Goal: Contribute content: Contribute content

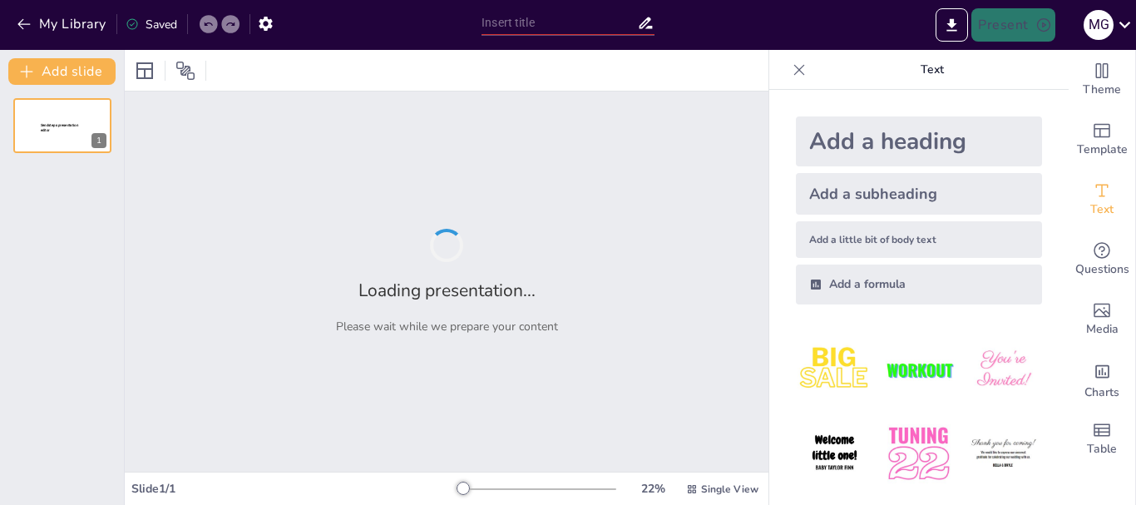
type input "New Sendsteps"
type input "Prácticas de Higiene en el Hogar para Niños"
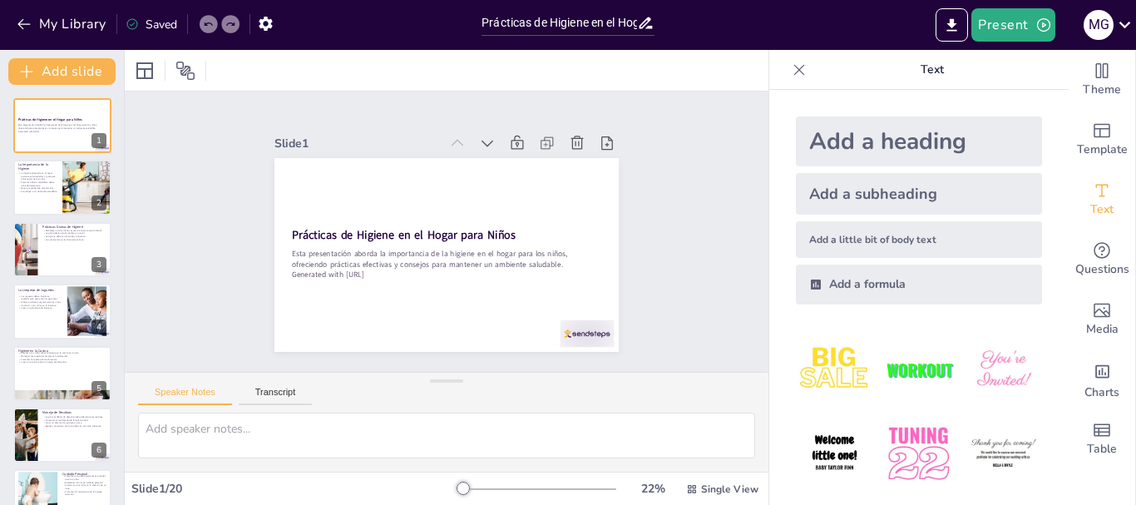
checkbox input "true"
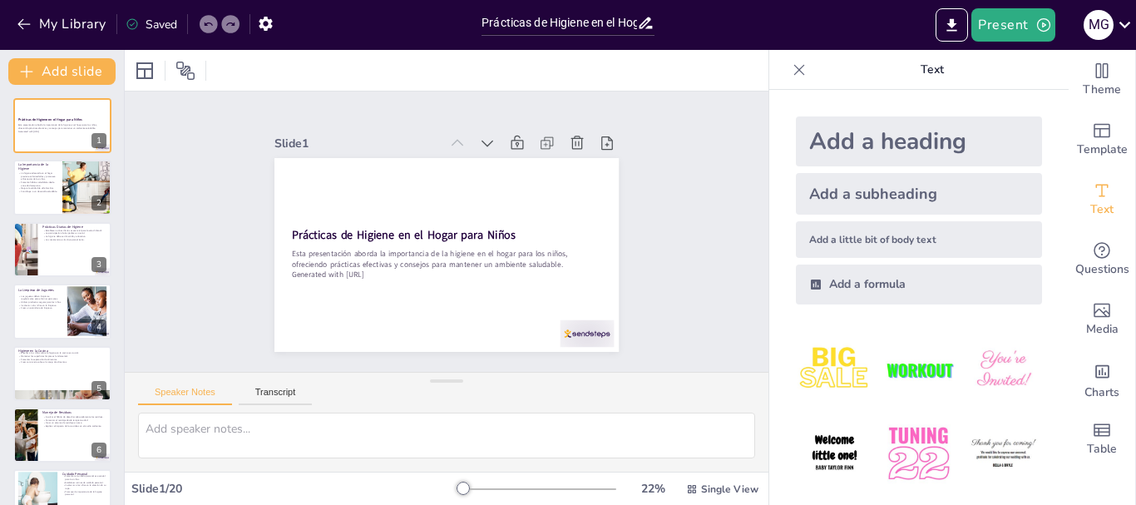
checkbox input "true"
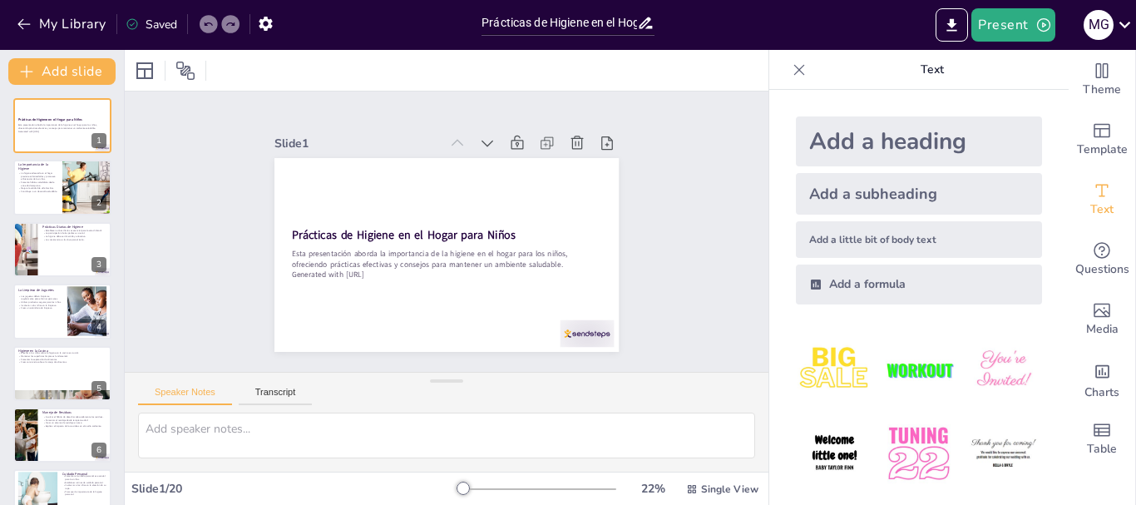
checkbox input "true"
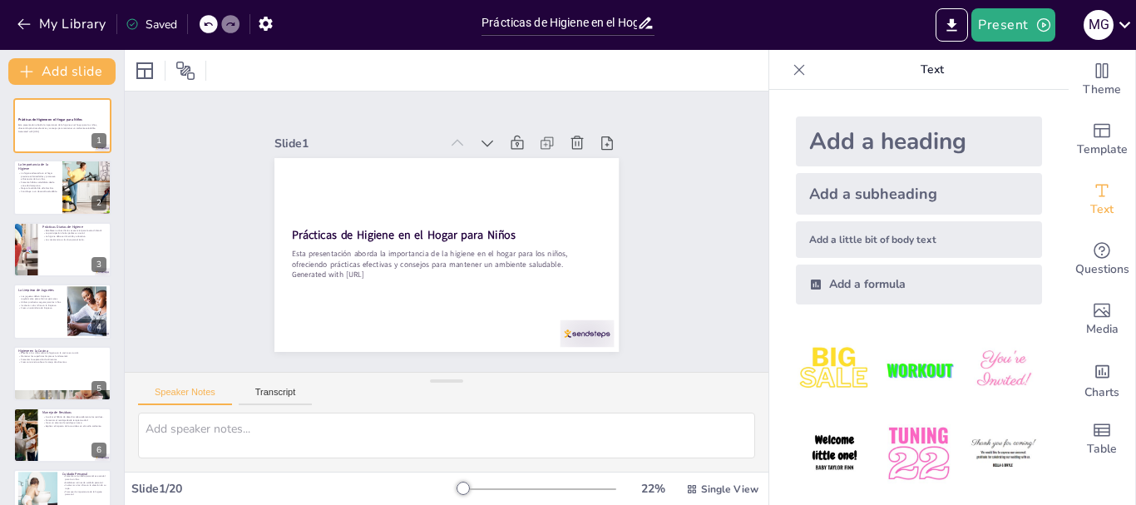
checkbox input "true"
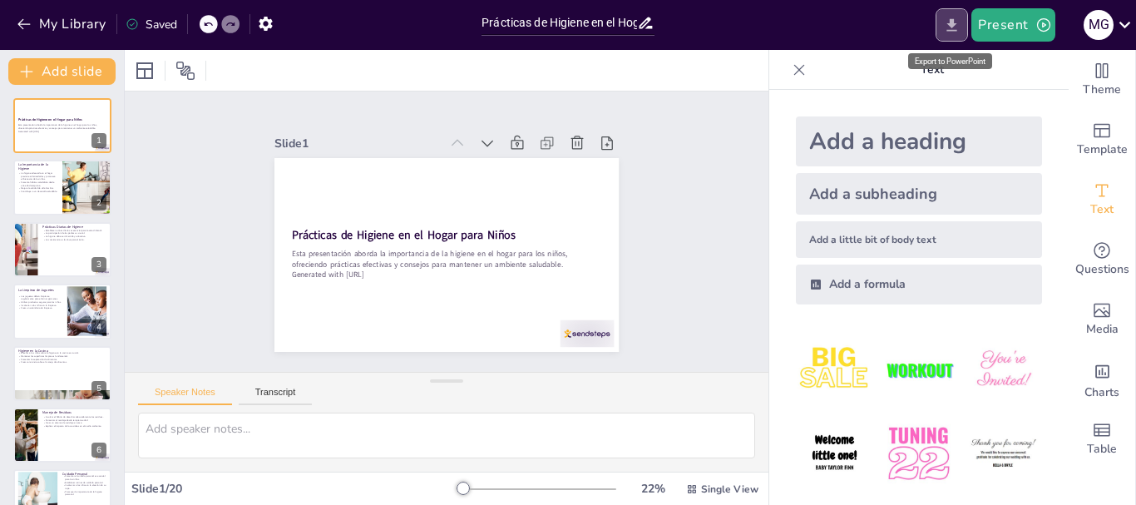
click at [956, 24] on icon "Export to PowerPoint" at bounding box center [951, 25] width 17 height 17
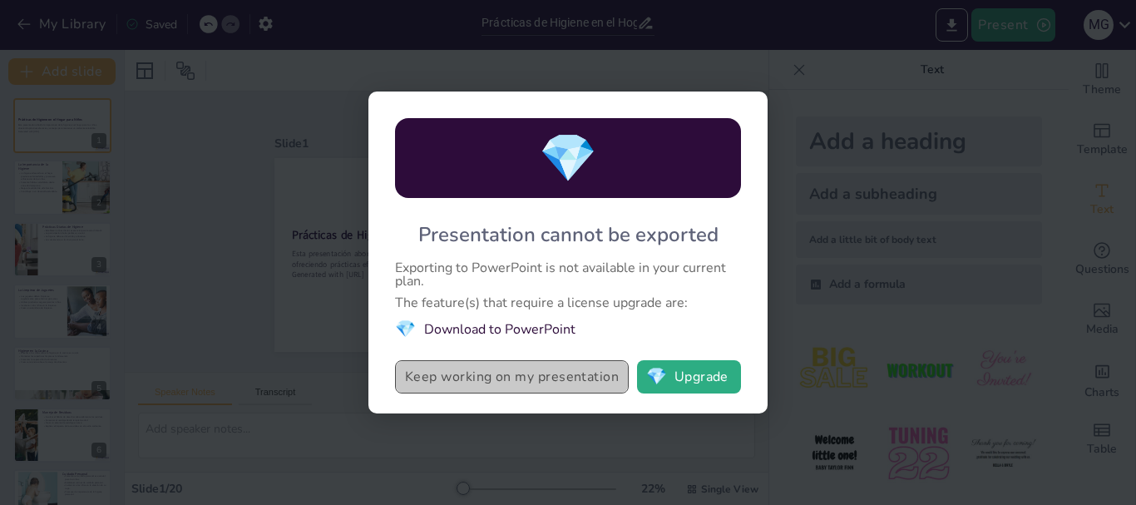
click at [593, 371] on button "Keep working on my presentation" at bounding box center [512, 376] width 234 height 33
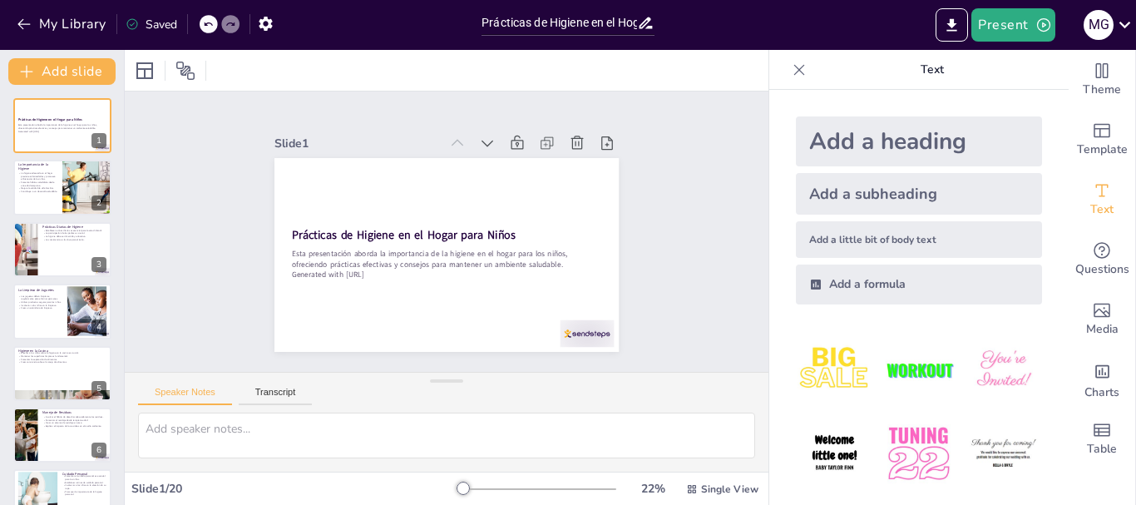
checkbox input "true"
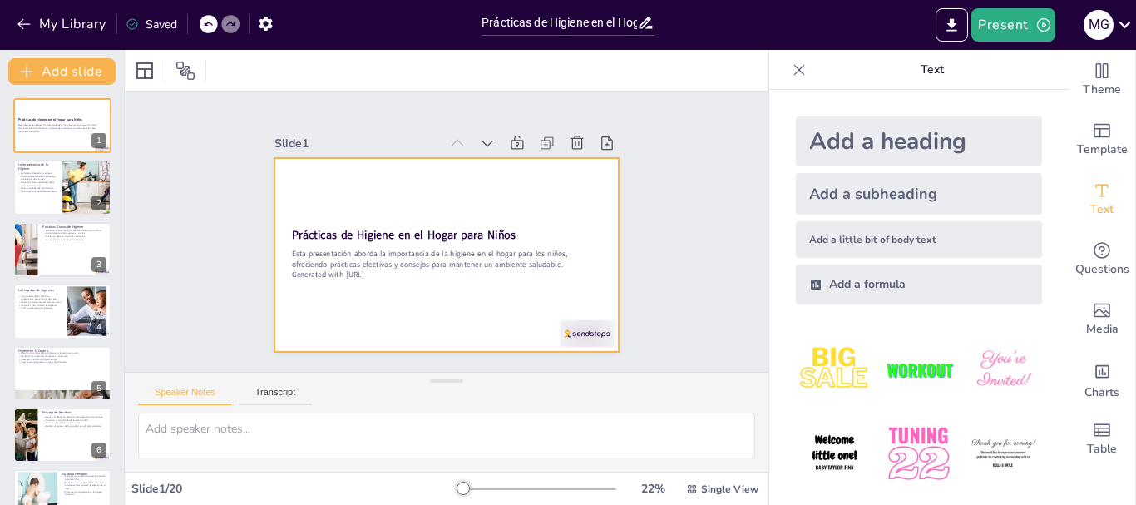
checkbox input "true"
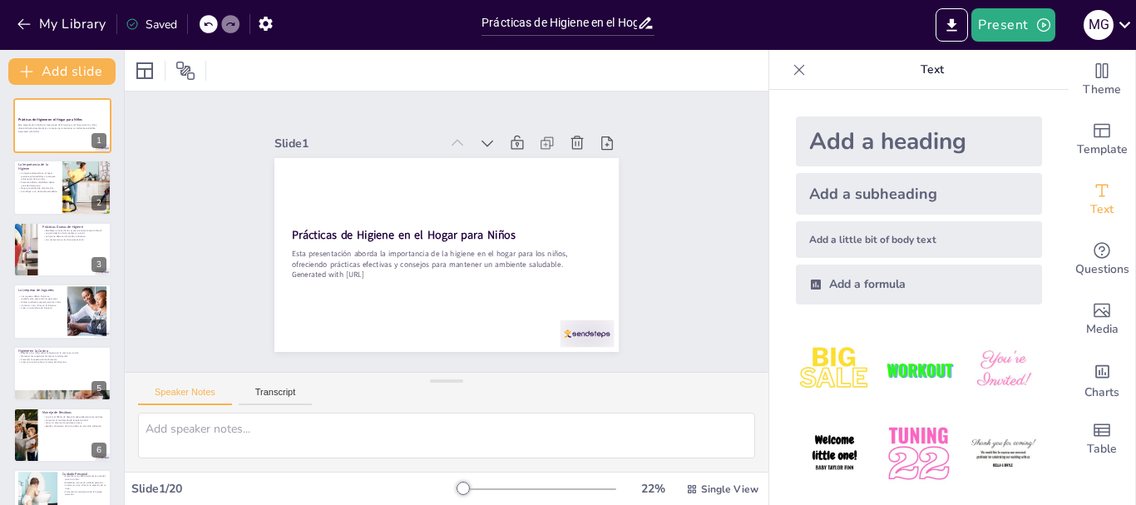
checkbox input "true"
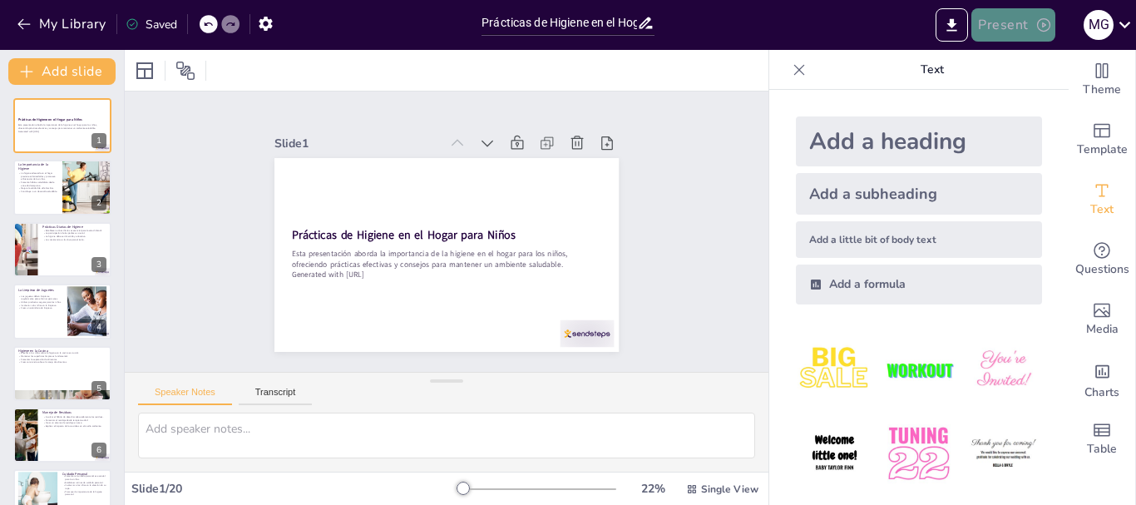
click at [1009, 26] on button "Present" at bounding box center [1012, 24] width 83 height 33
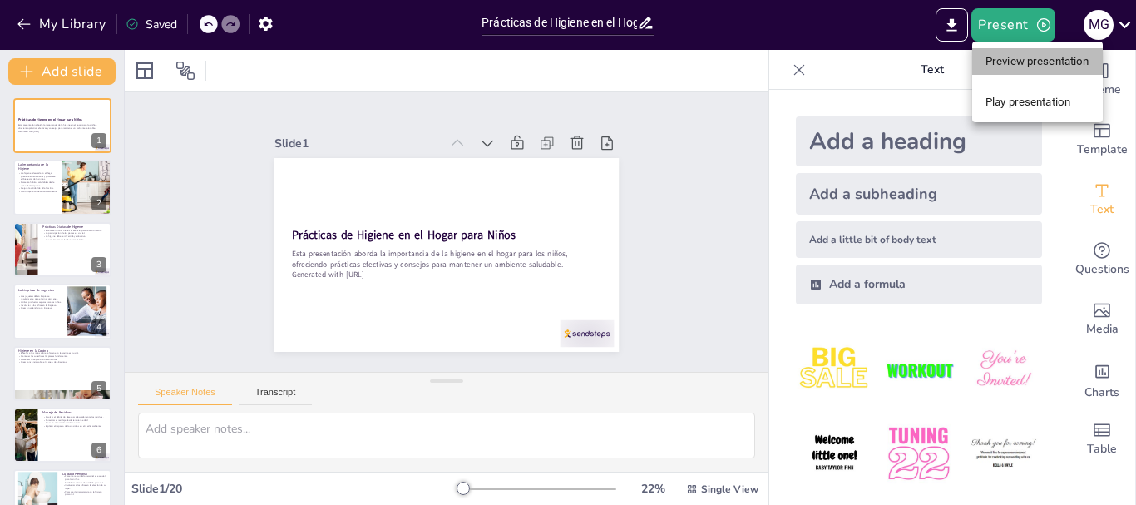
click at [1034, 62] on li "Preview presentation" at bounding box center [1037, 61] width 131 height 27
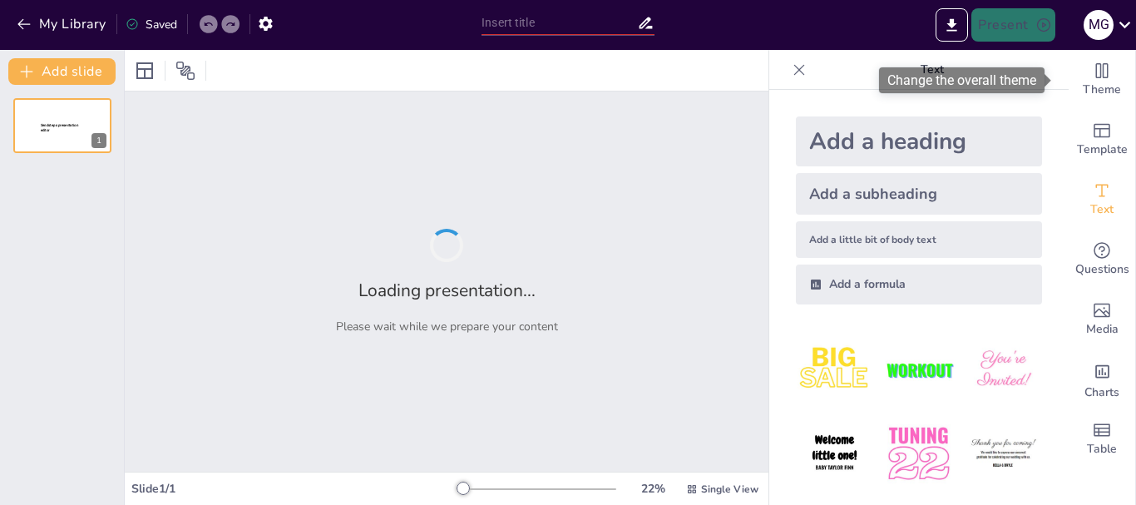
type input "Prácticas de Higiene en el Hogar para Niños"
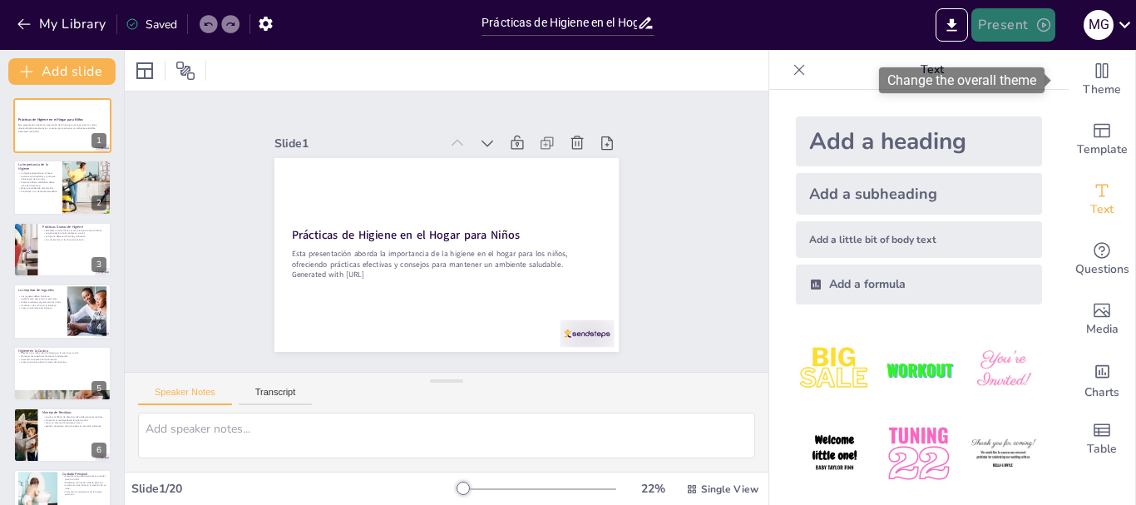
checkbox input "true"
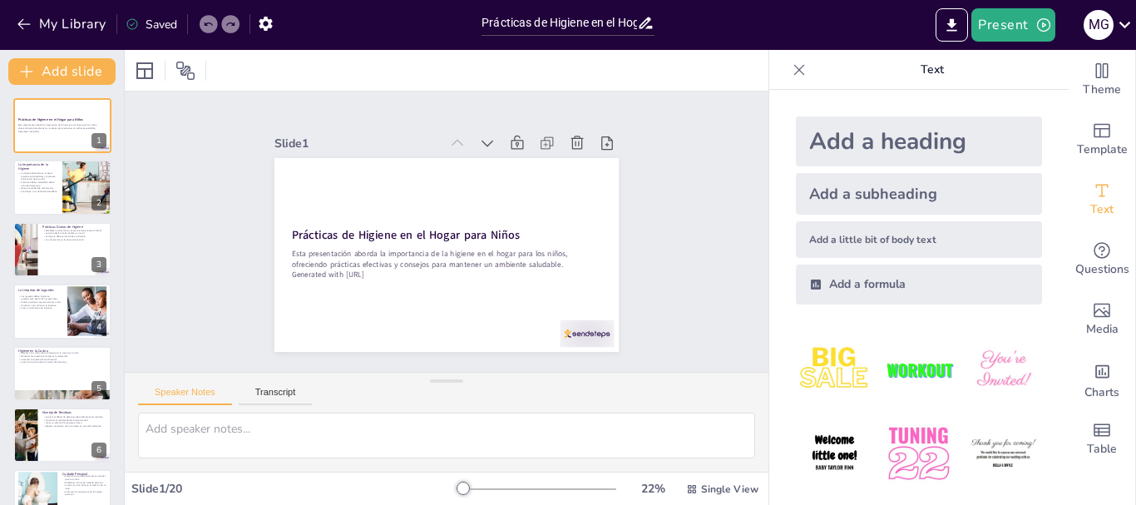
checkbox input "true"
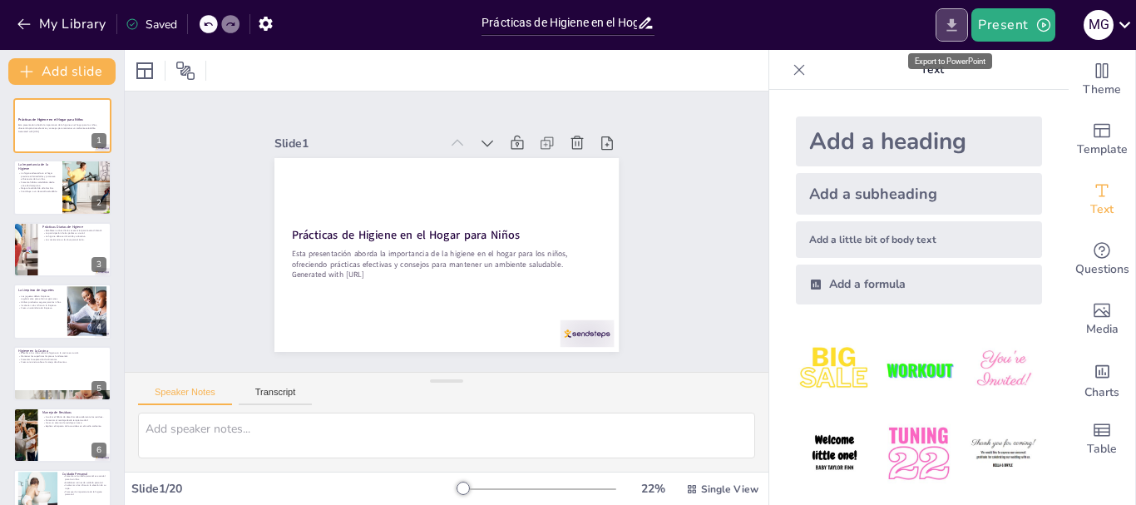
click at [952, 24] on icon "Export to PowerPoint" at bounding box center [952, 24] width 10 height 12
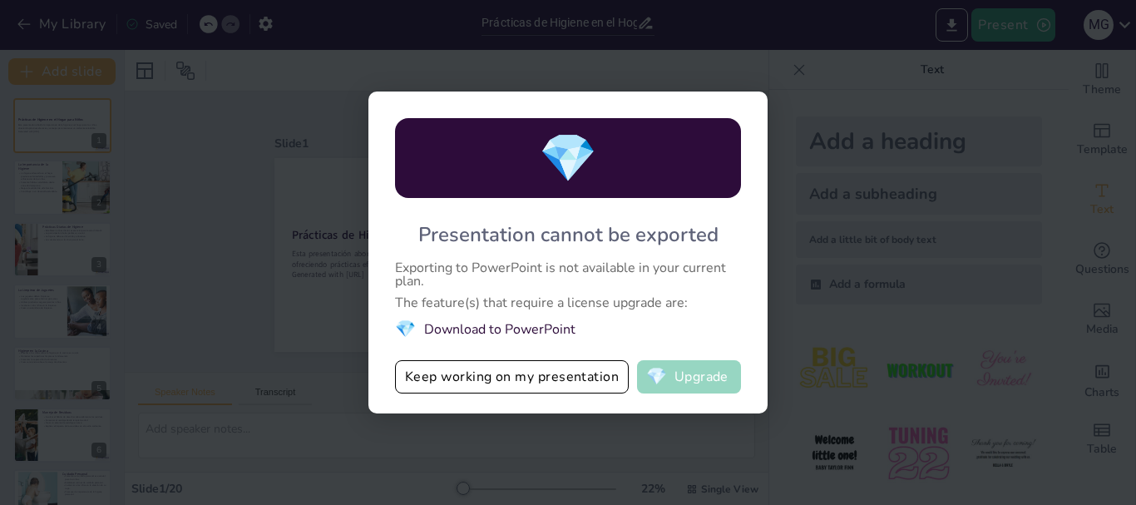
click at [699, 381] on button "💎 Upgrade" at bounding box center [689, 376] width 104 height 33
checkbox input "true"
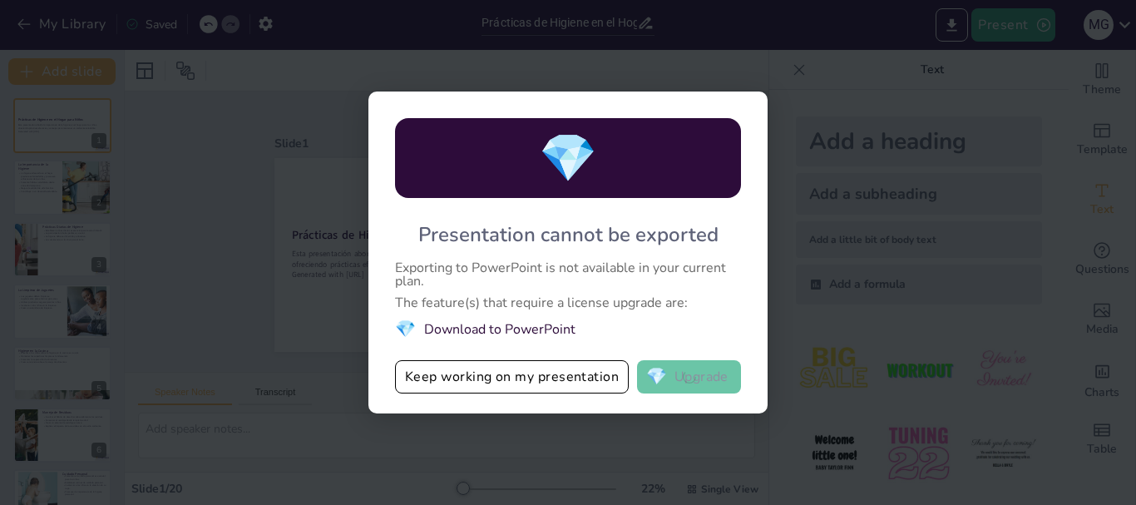
checkbox input "true"
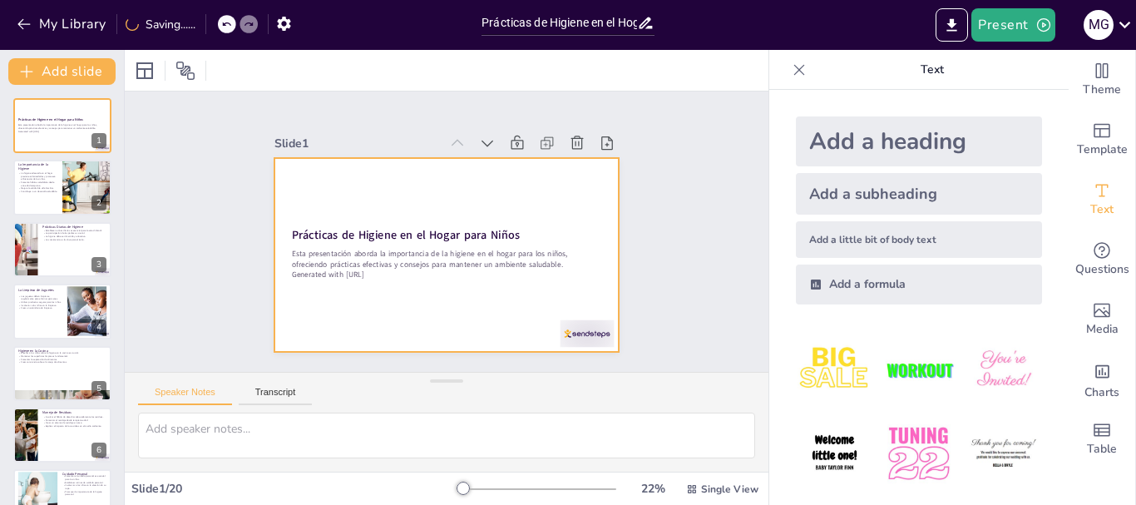
checkbox input "true"
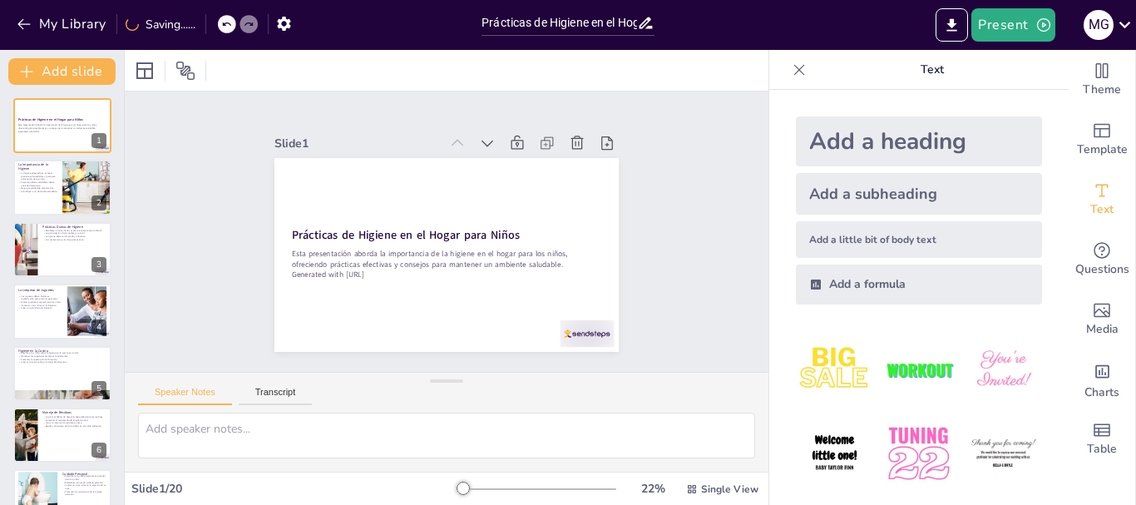
checkbox input "true"
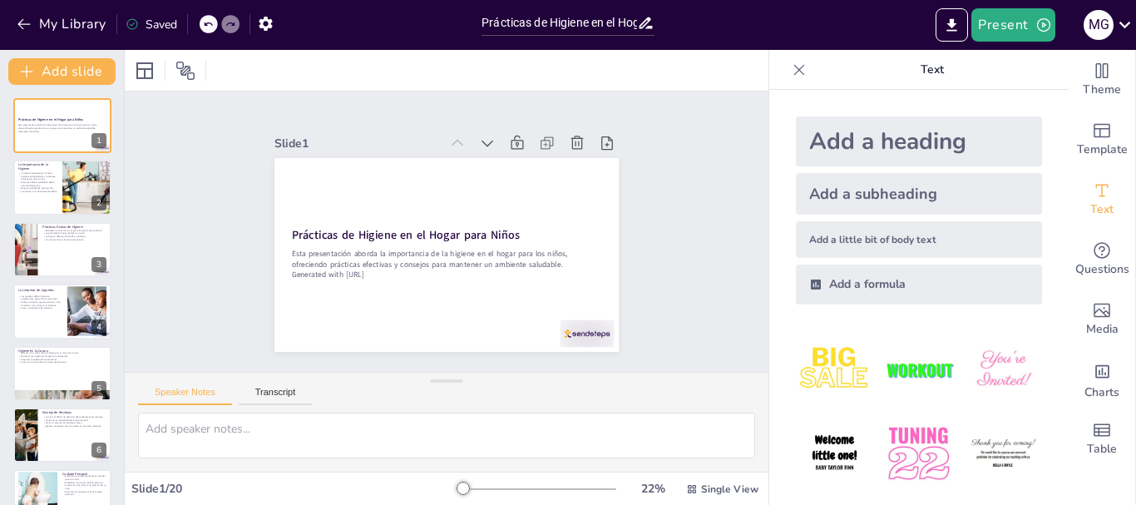
click at [150, 20] on div "Saved" at bounding box center [152, 25] width 52 height 16
click at [266, 21] on icon "button" at bounding box center [265, 23] width 17 height 17
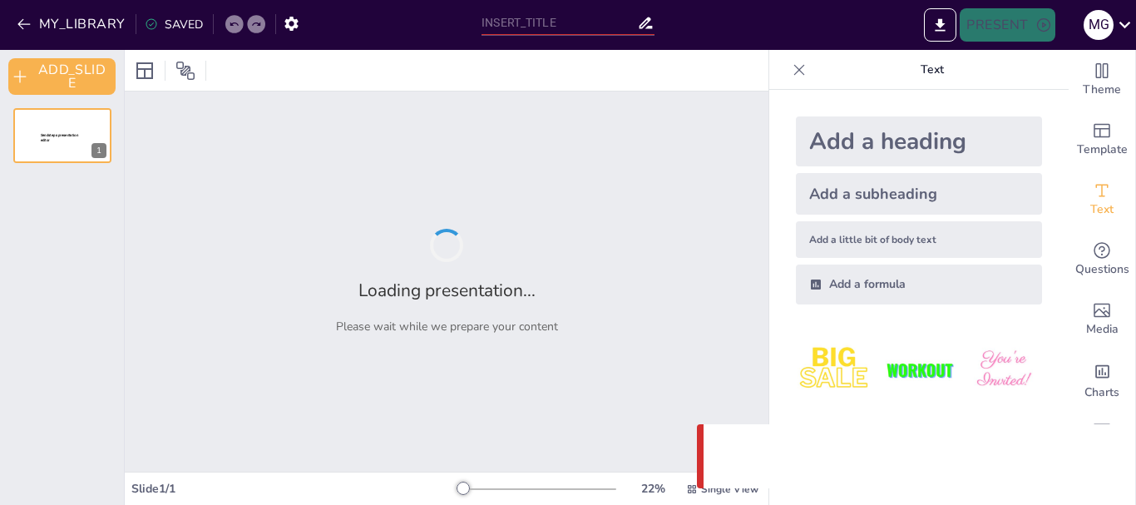
type input "Prácticas de Higiene en el Hogar para Niños"
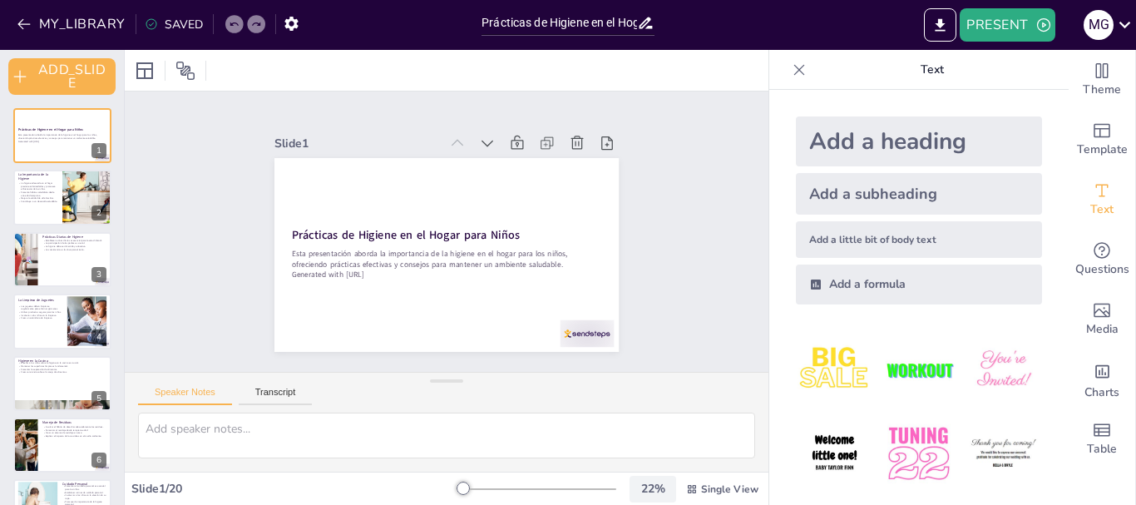
checkbox input "true"
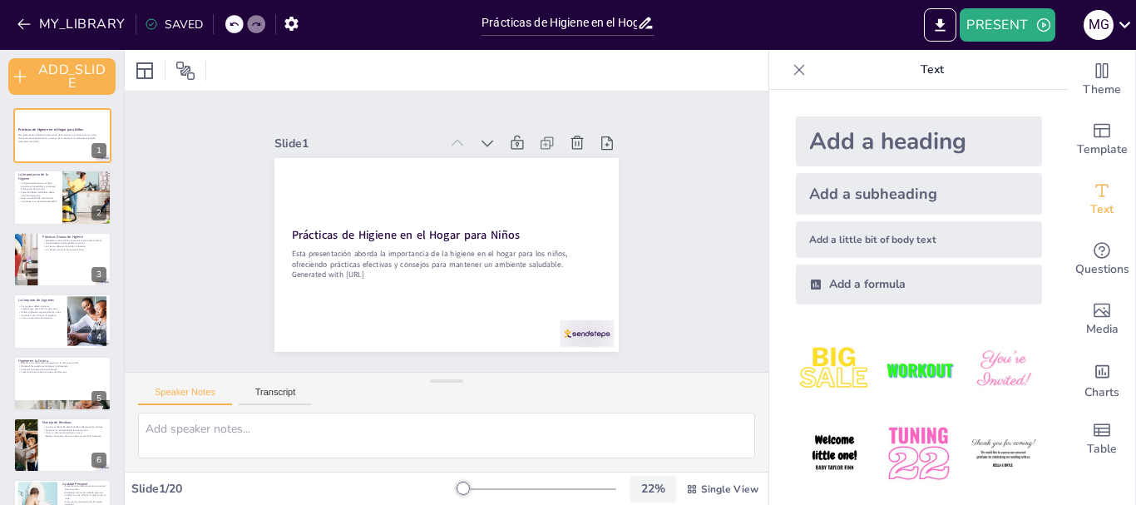
checkbox input "true"
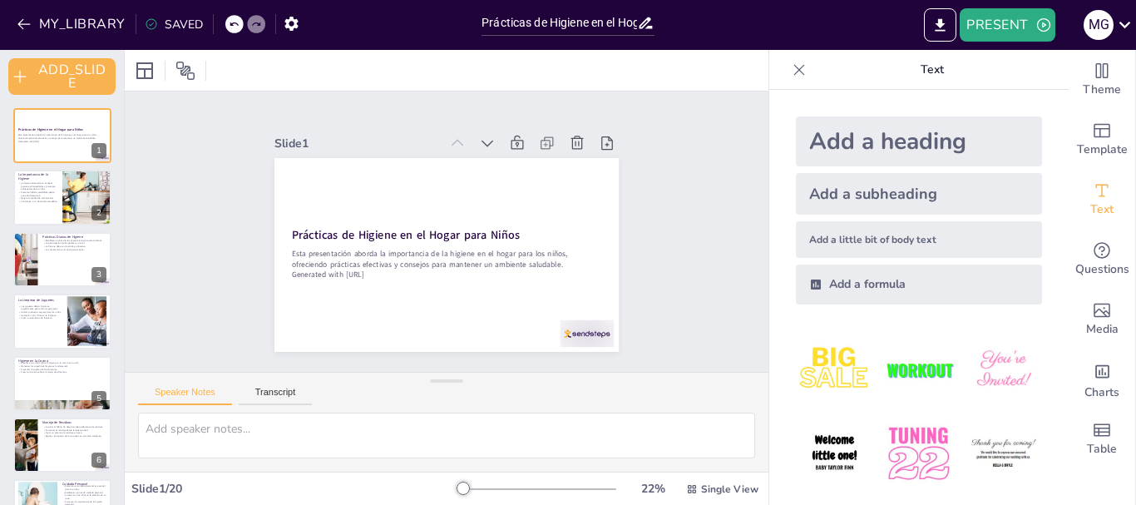
checkbox input "true"
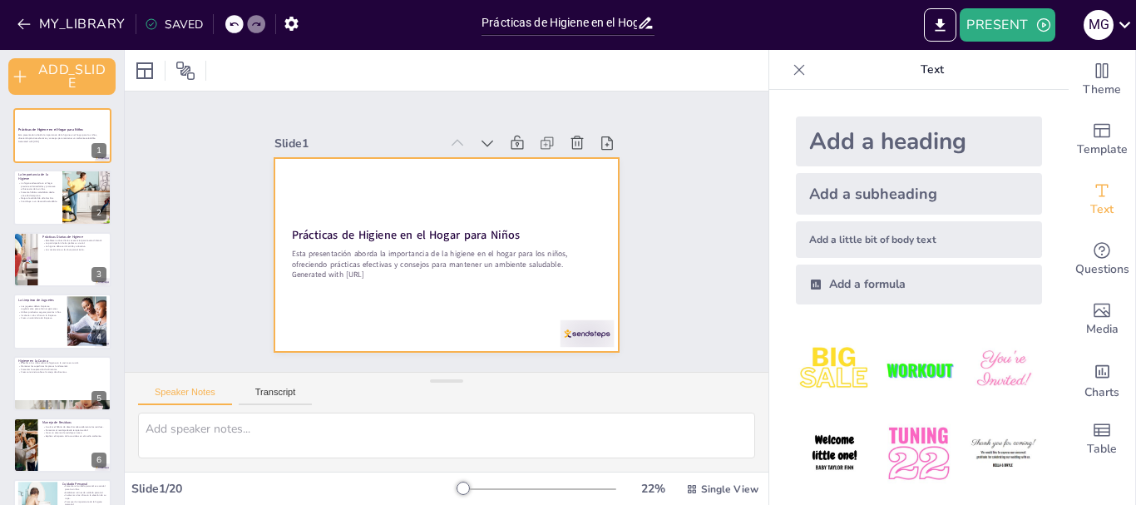
checkbox input "true"
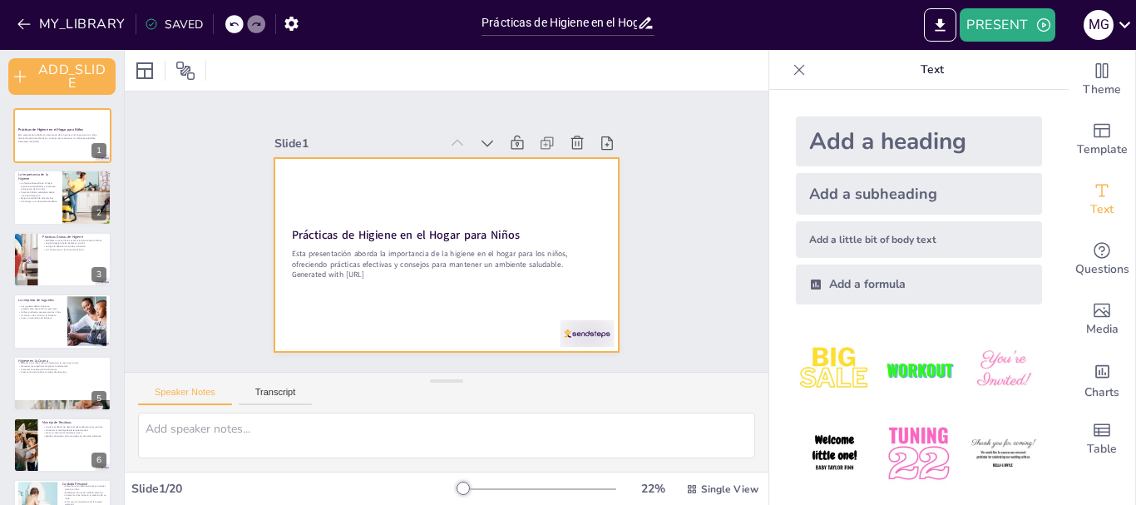
checkbox input "true"
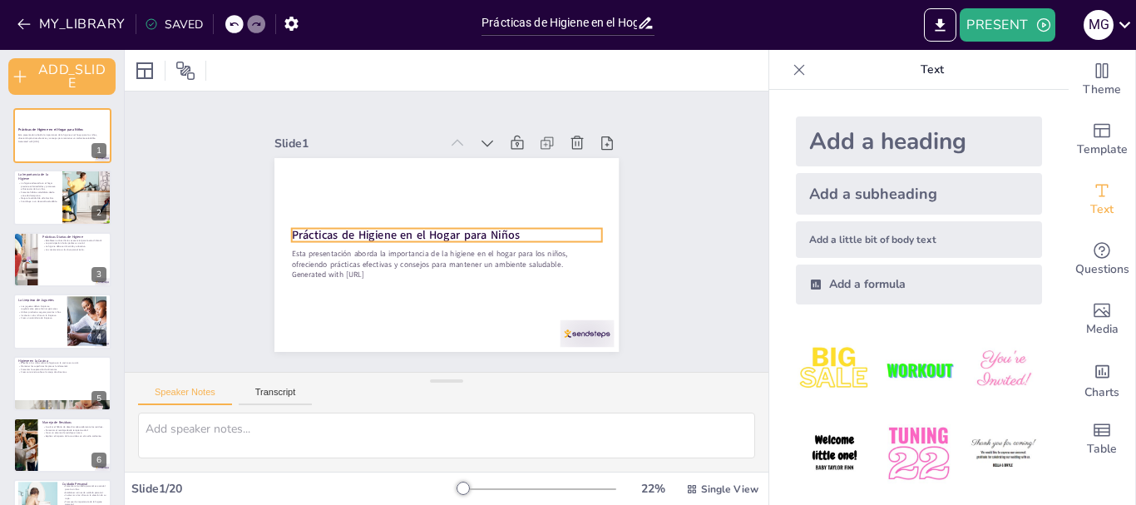
checkbox input "true"
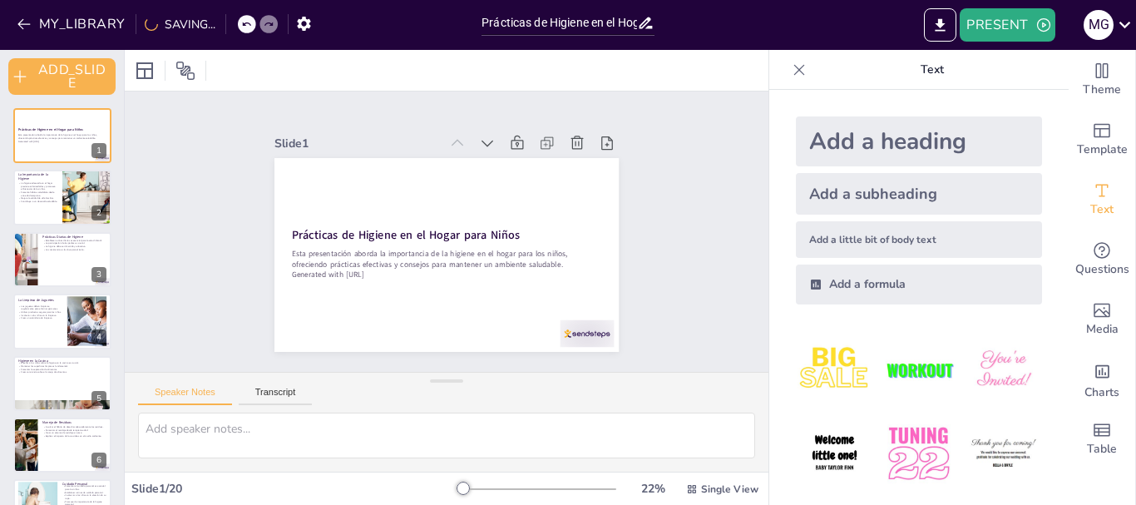
checkbox input "true"
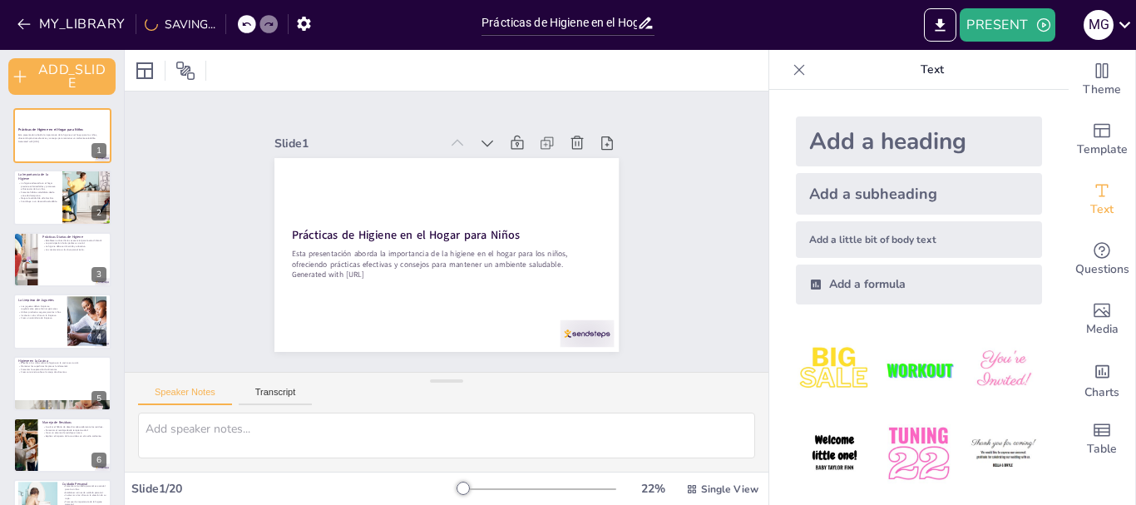
click at [526, 227] on p "Prácticas de Higiene en el Hogar para Niños" at bounding box center [447, 235] width 310 height 16
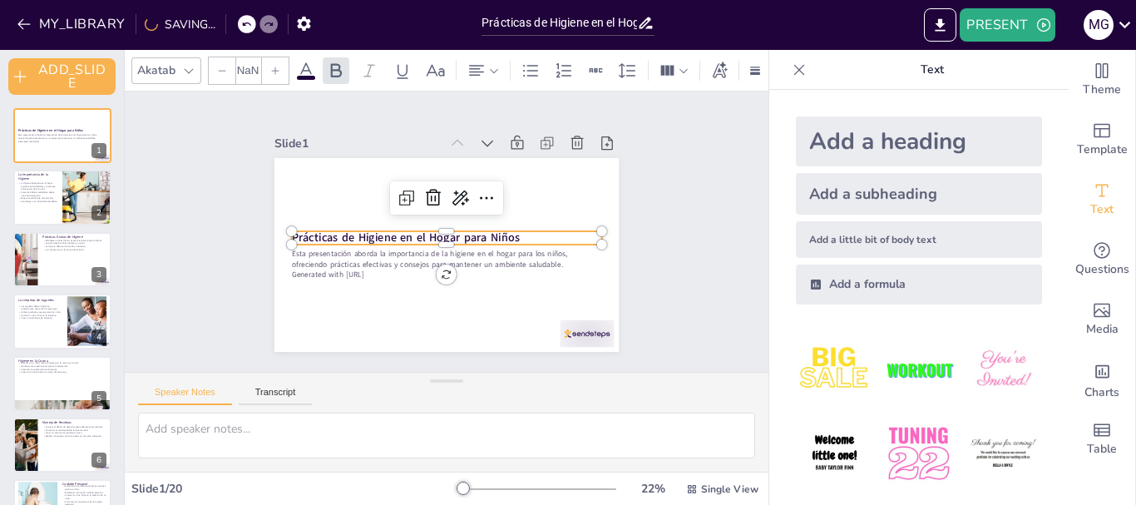
checkbox input "true"
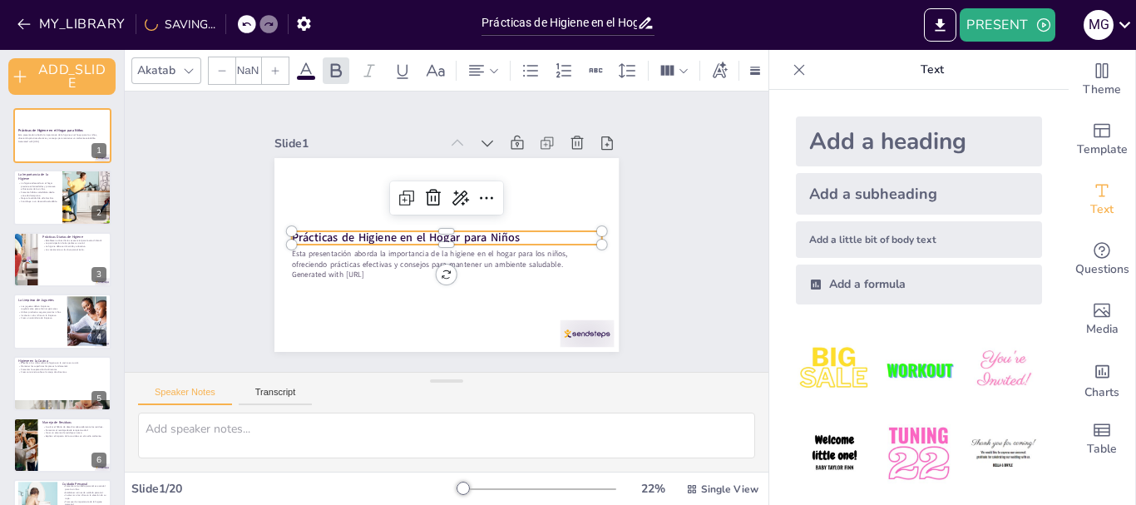
checkbox input "true"
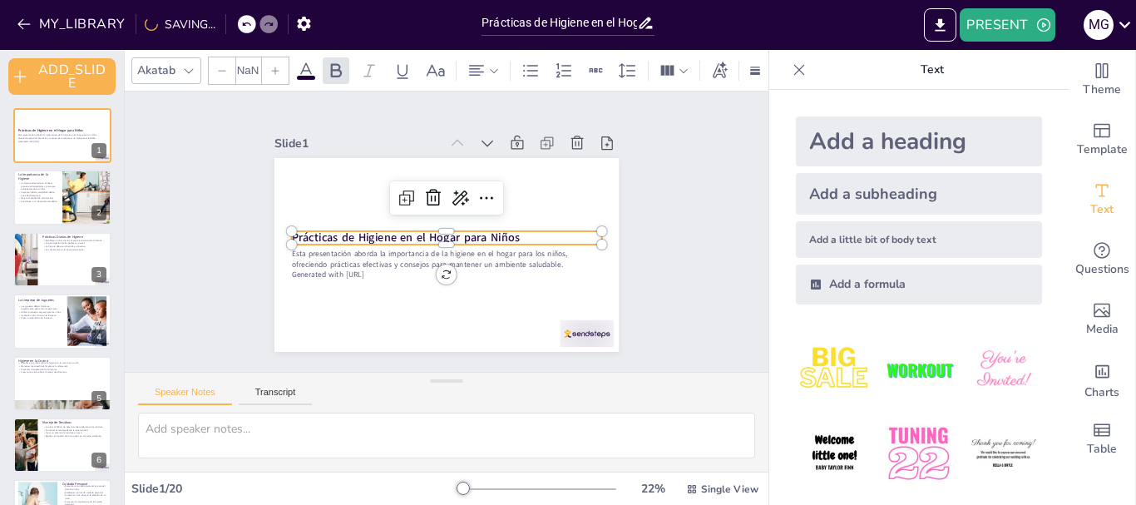
type input "48"
click at [457, 220] on div at bounding box center [447, 224] width 310 height 13
click at [461, 232] on strong "Prácticas de Higiene en el Hogar para Niños" at bounding box center [406, 238] width 228 height 16
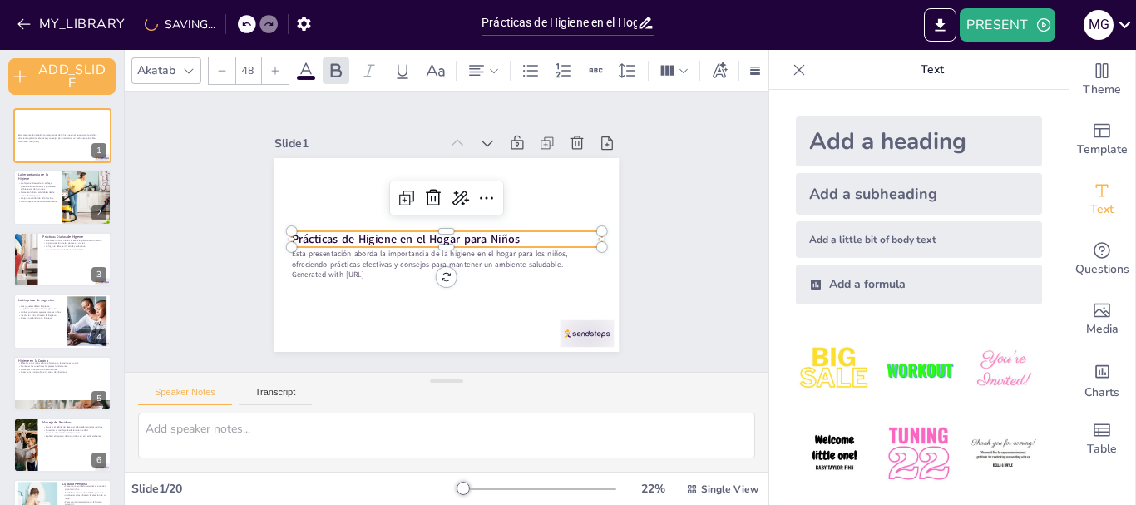
checkbox input "true"
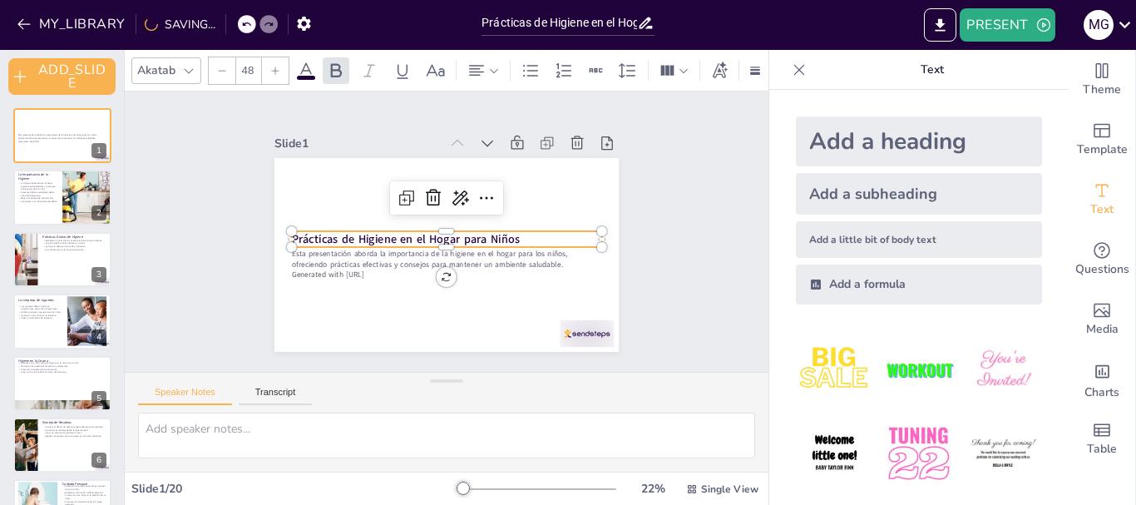
click at [462, 232] on strong "Prácticas de Higiene en el Hogar para Niños" at bounding box center [405, 234] width 228 height 39
click at [462, 232] on strong "Prácticas de Higiene en el Hogar para Niños" at bounding box center [406, 239] width 228 height 16
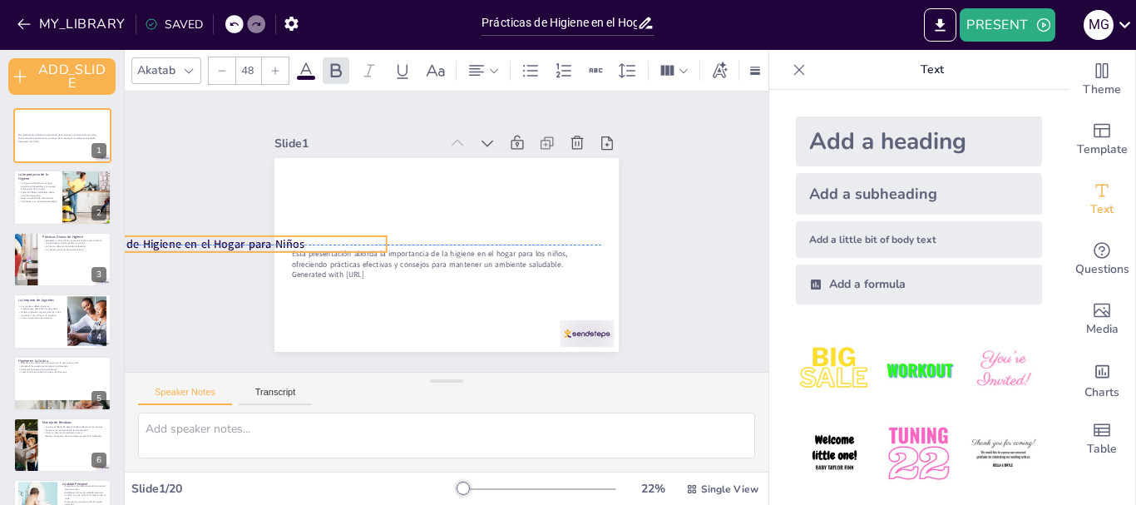
checkbox input "true"
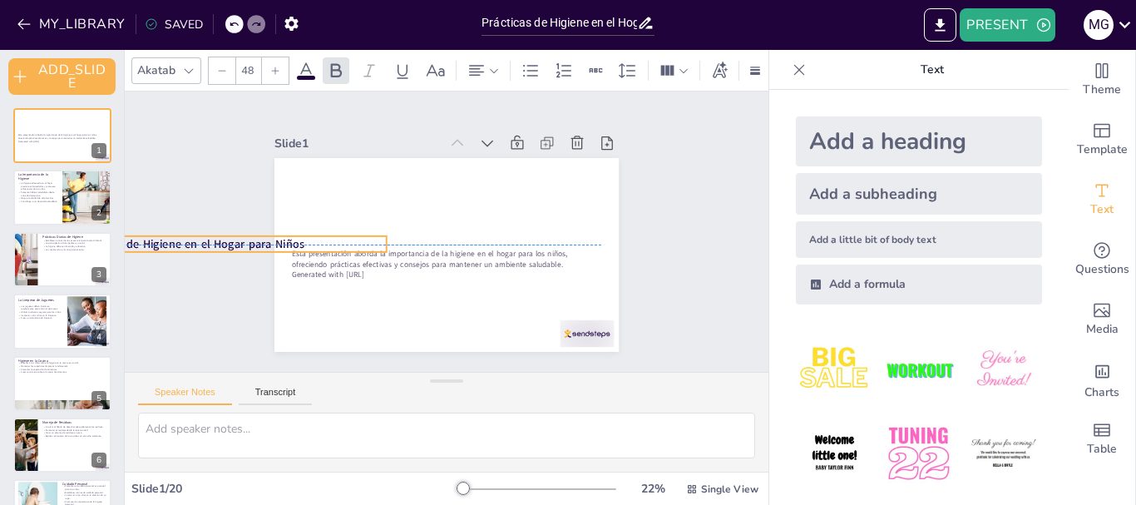
checkbox input "true"
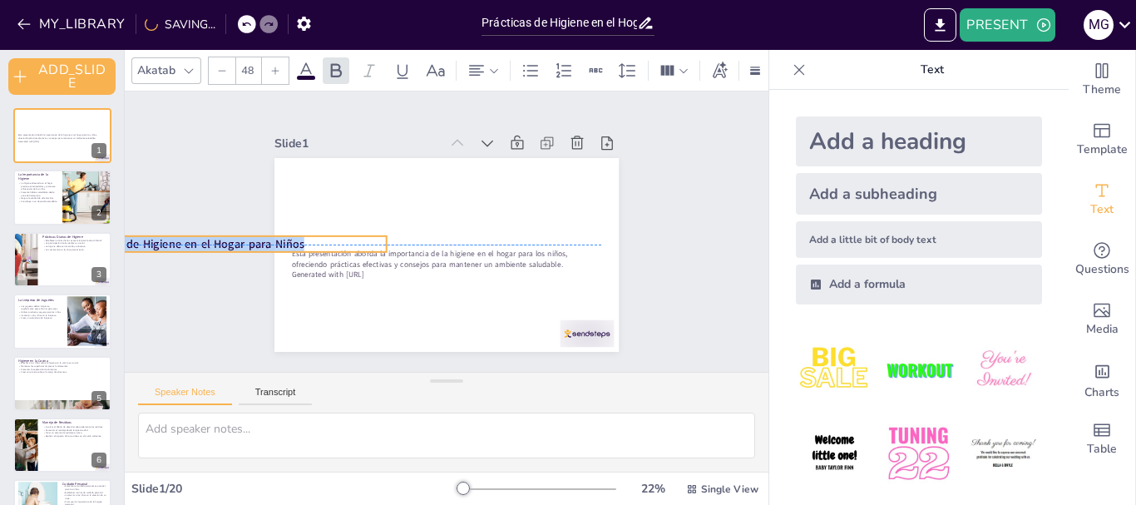
checkbox input "true"
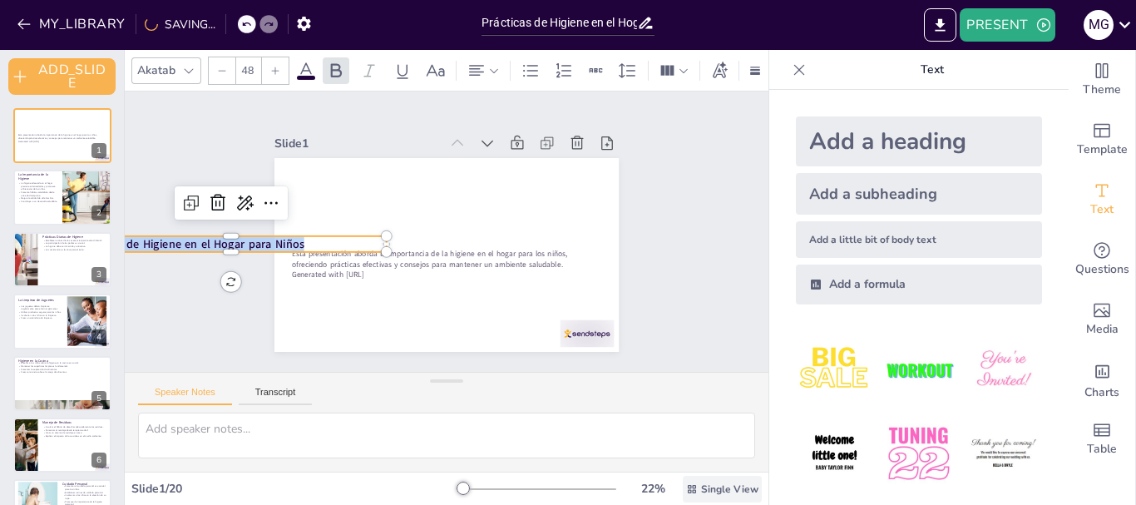
checkbox input "true"
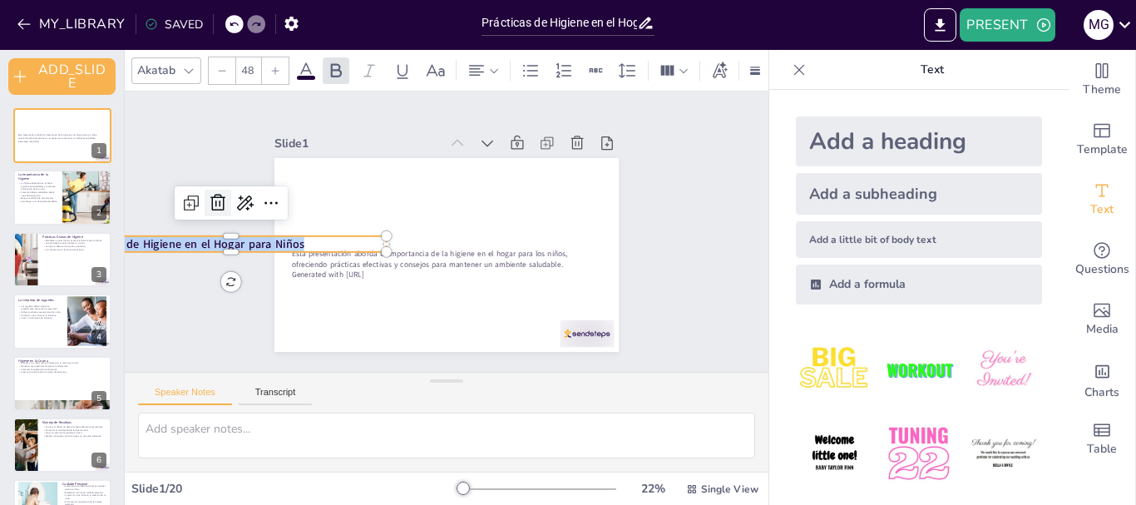
checkbox input "true"
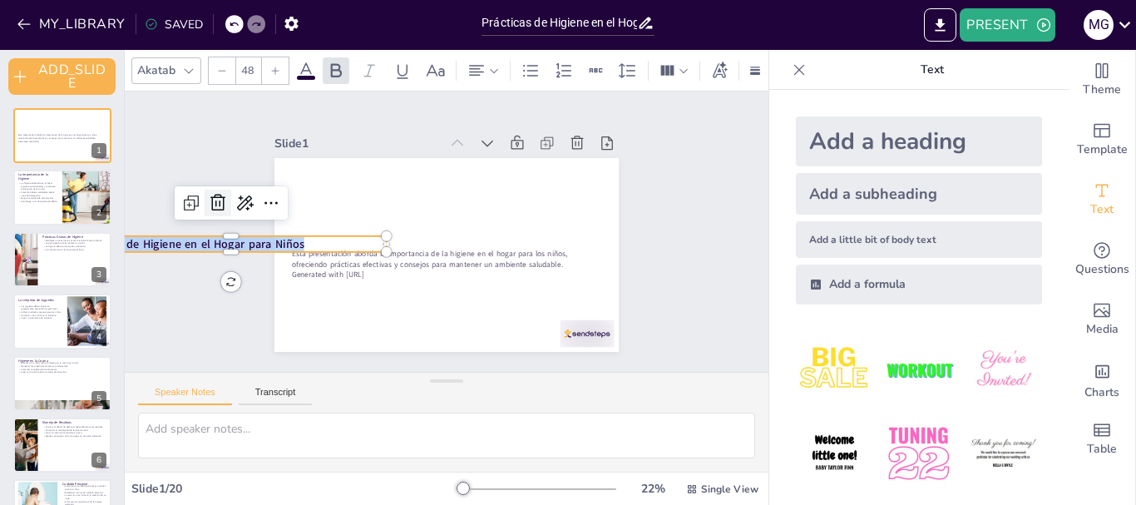
checkbox input "true"
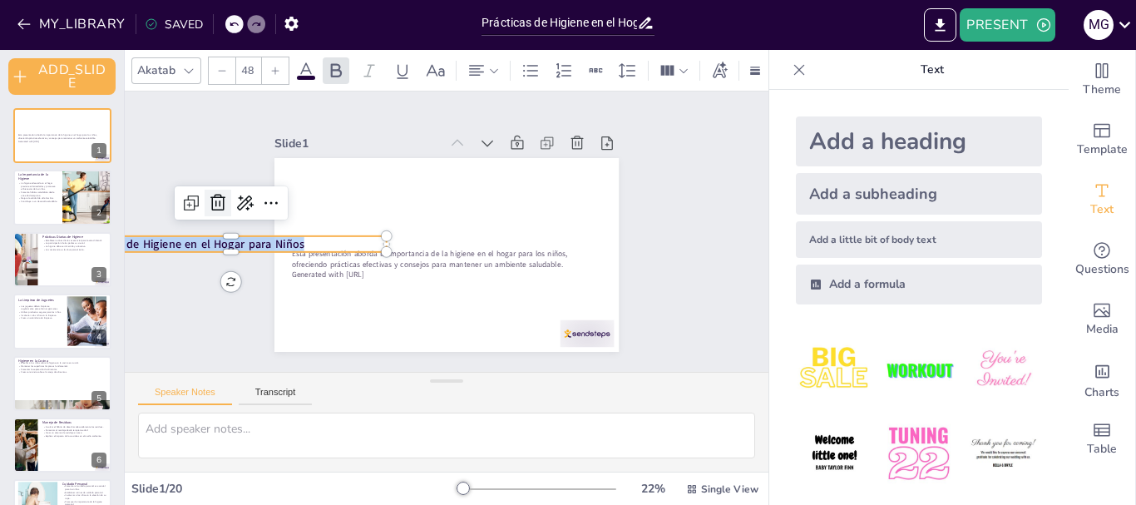
click at [210, 193] on icon at bounding box center [218, 203] width 20 height 20
checkbox input "true"
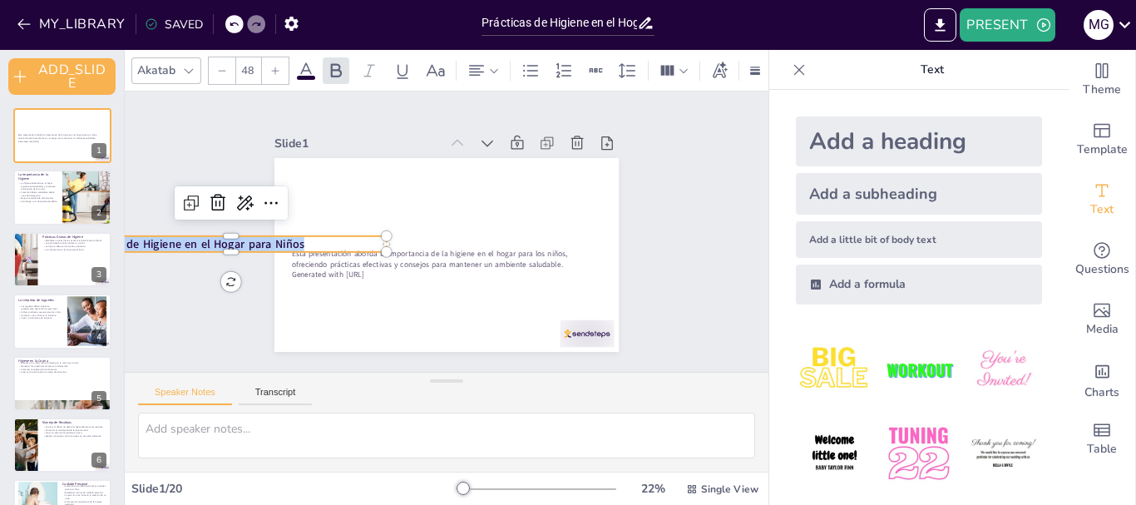
checkbox input "true"
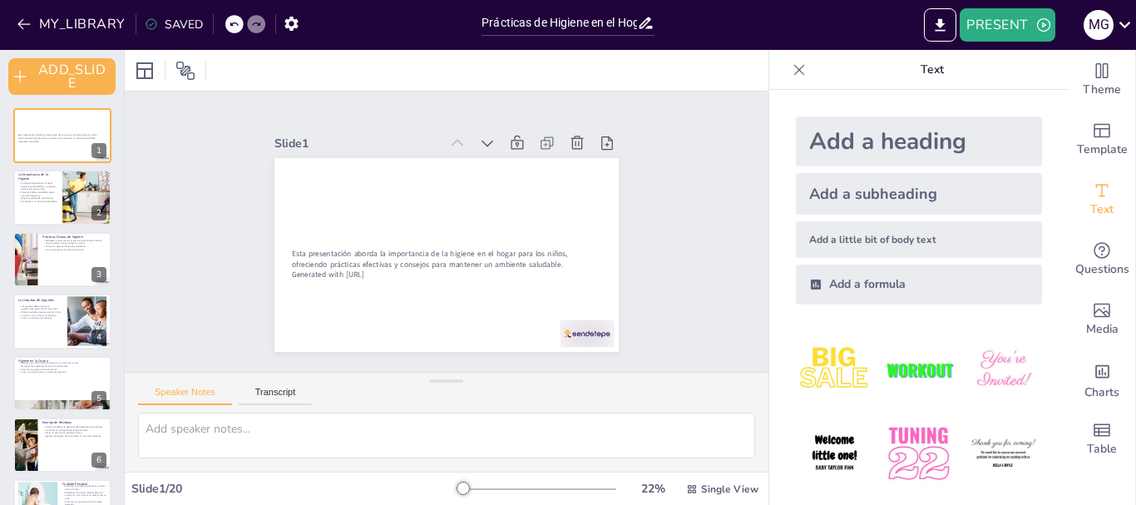
checkbox input "true"
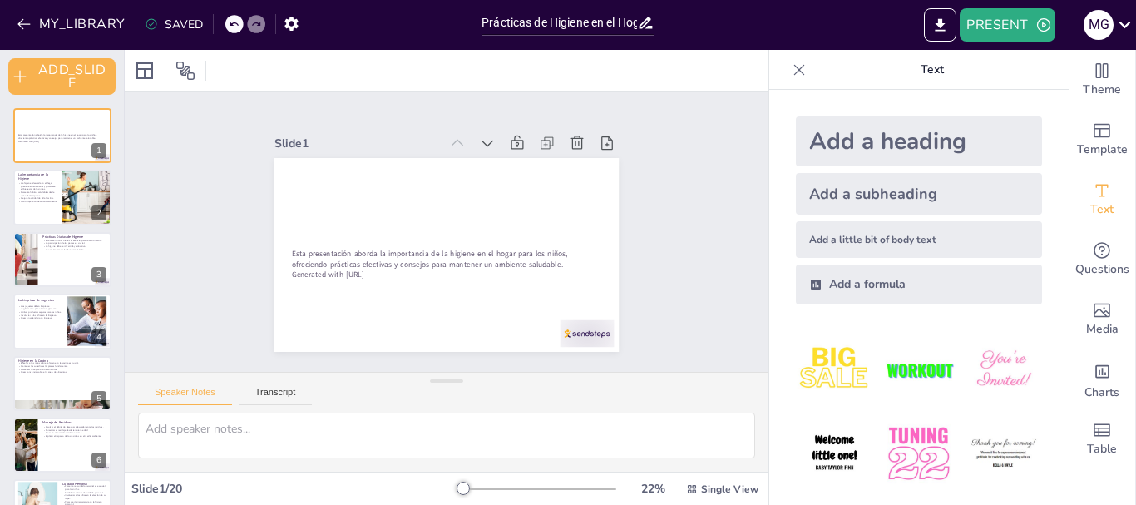
checkbox input "true"
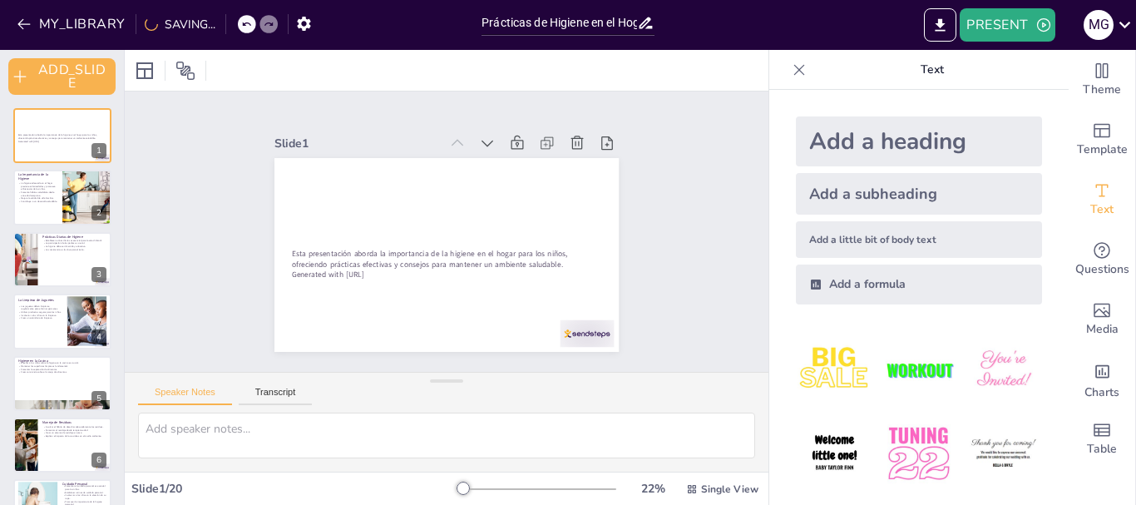
checkbox input "true"
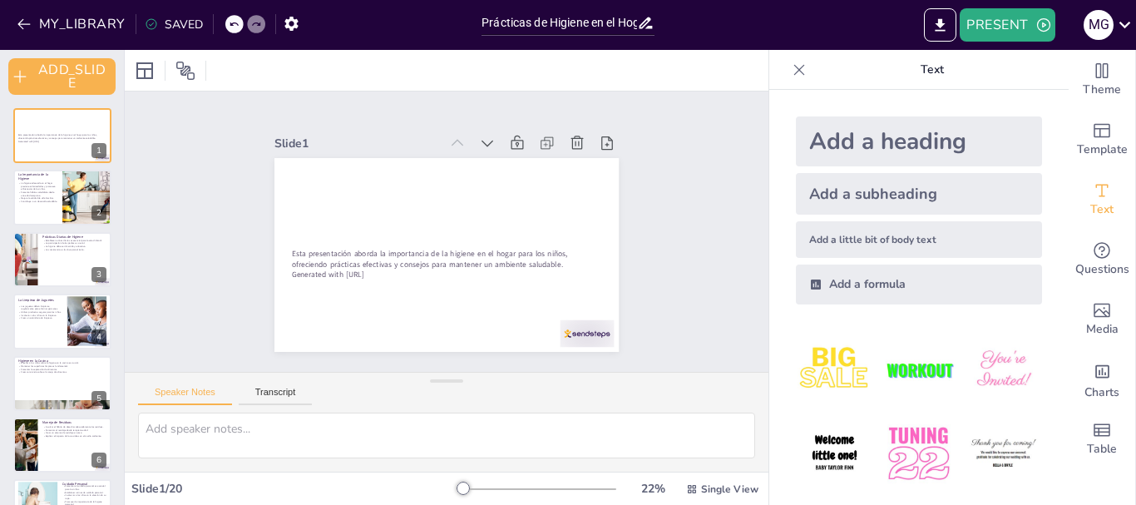
checkbox input "true"
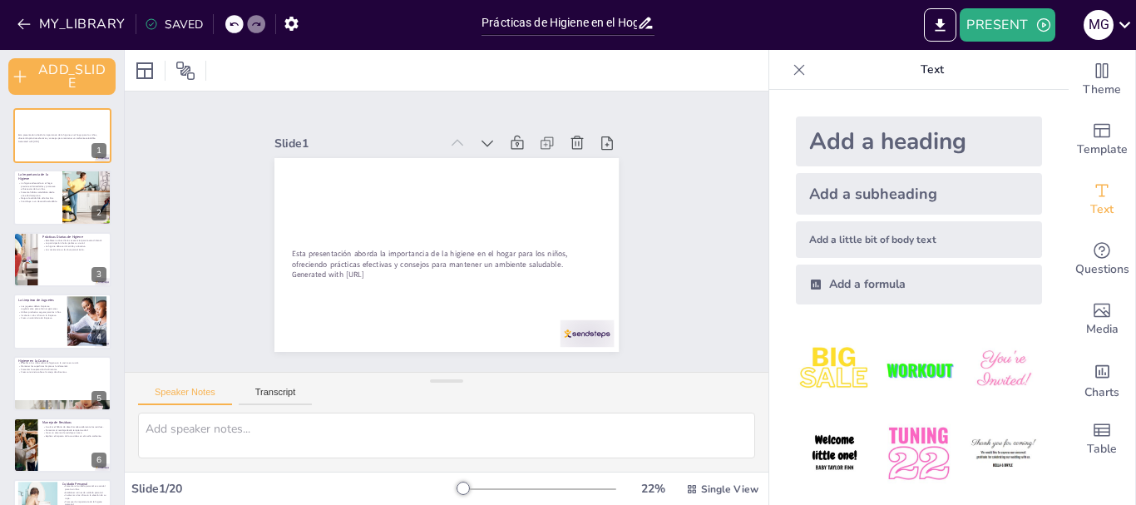
checkbox input "true"
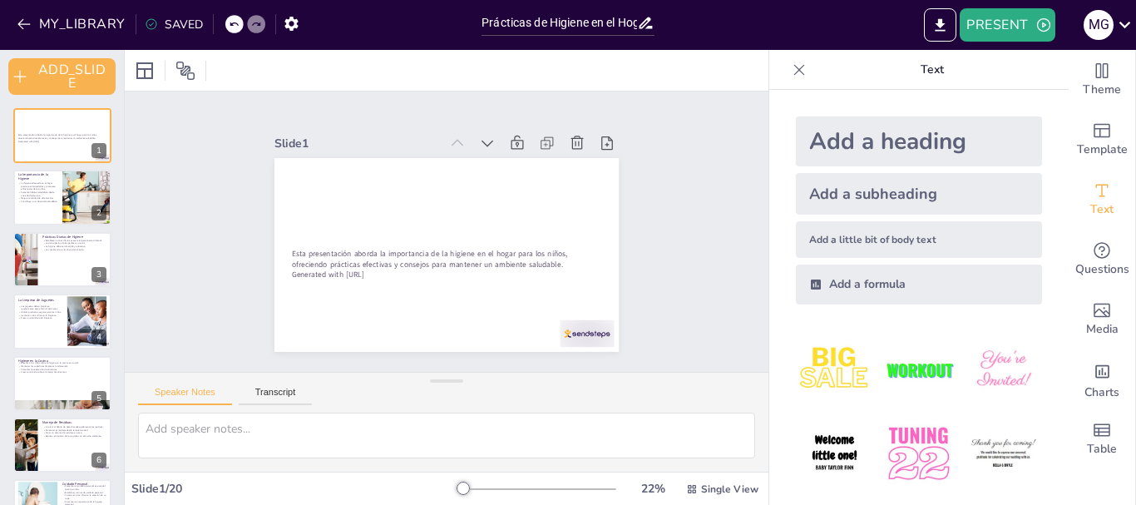
checkbox input "true"
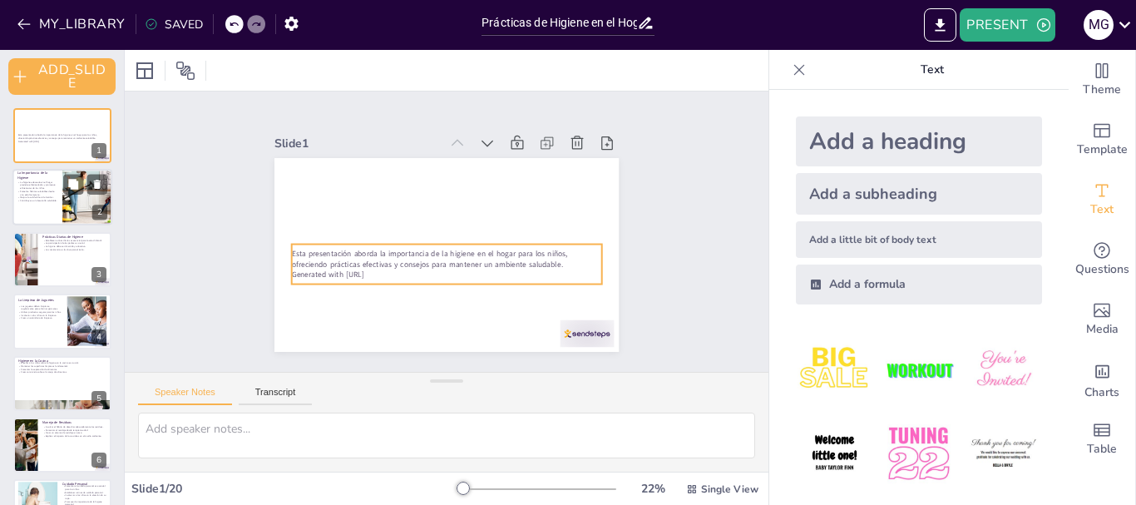
checkbox input "true"
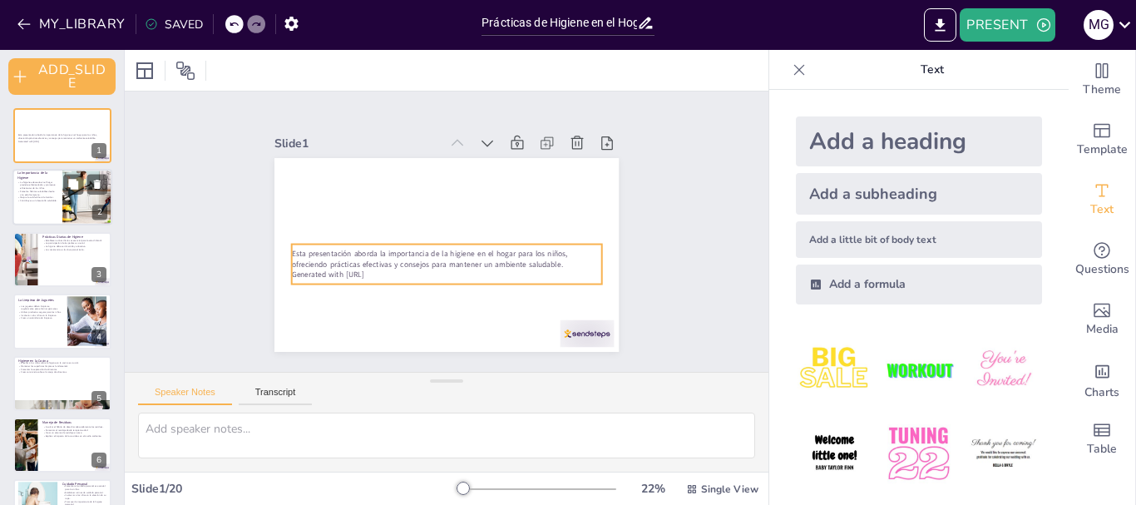
click at [63, 207] on div at bounding box center [87, 198] width 111 height 57
type textarea "La higiene adecuada es crucial para la salud de los niños. Mantener un hogar li…"
checkbox input "true"
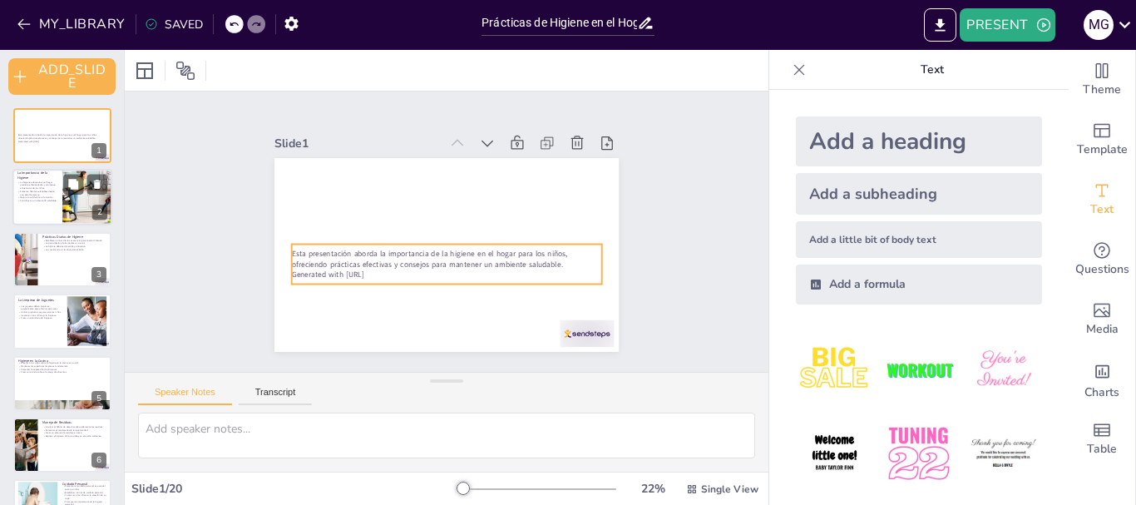
checkbox input "true"
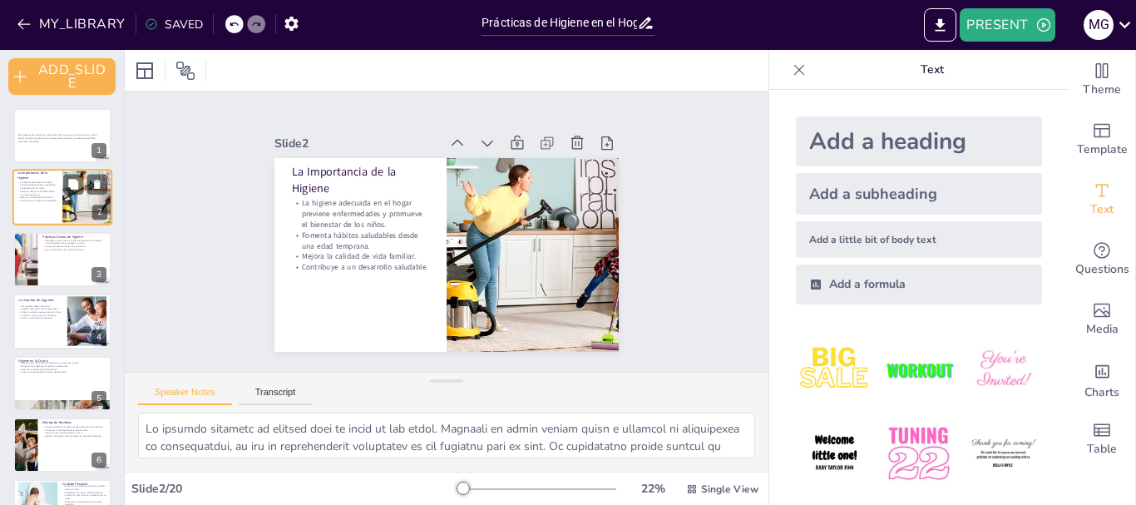
click at [63, 206] on div at bounding box center [87, 198] width 111 height 57
checkbox input "true"
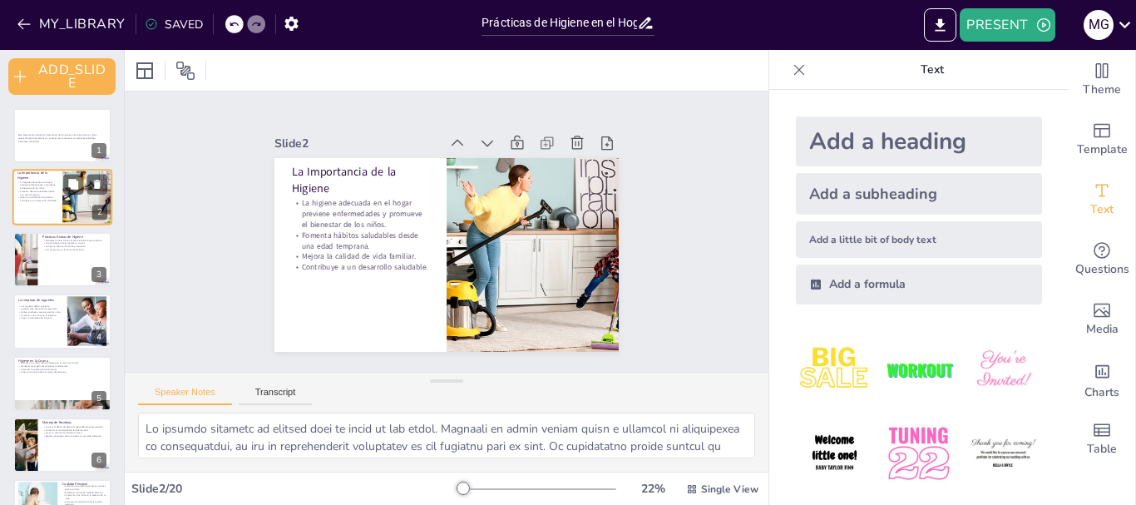
checkbox input "true"
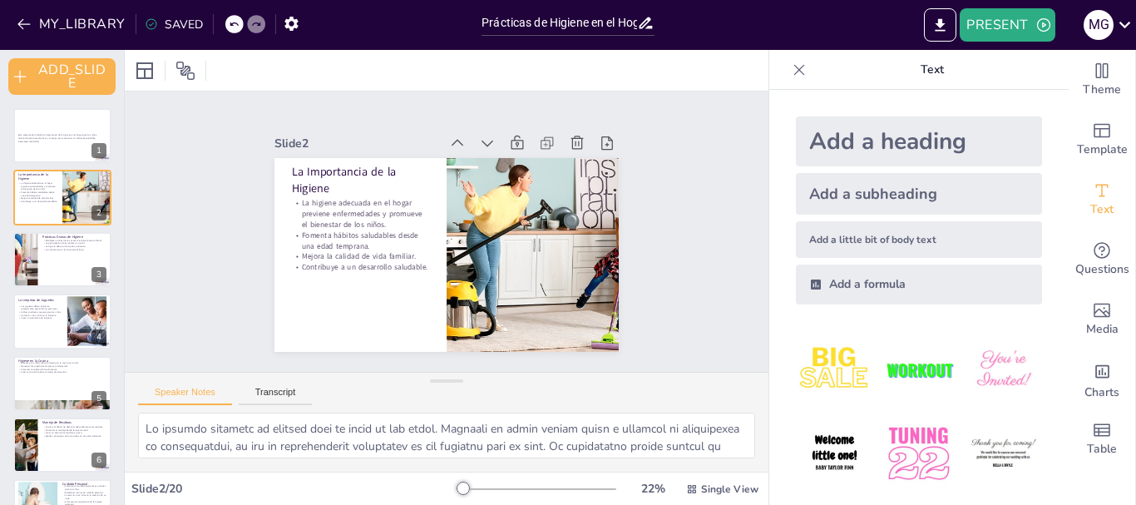
checkbox input "true"
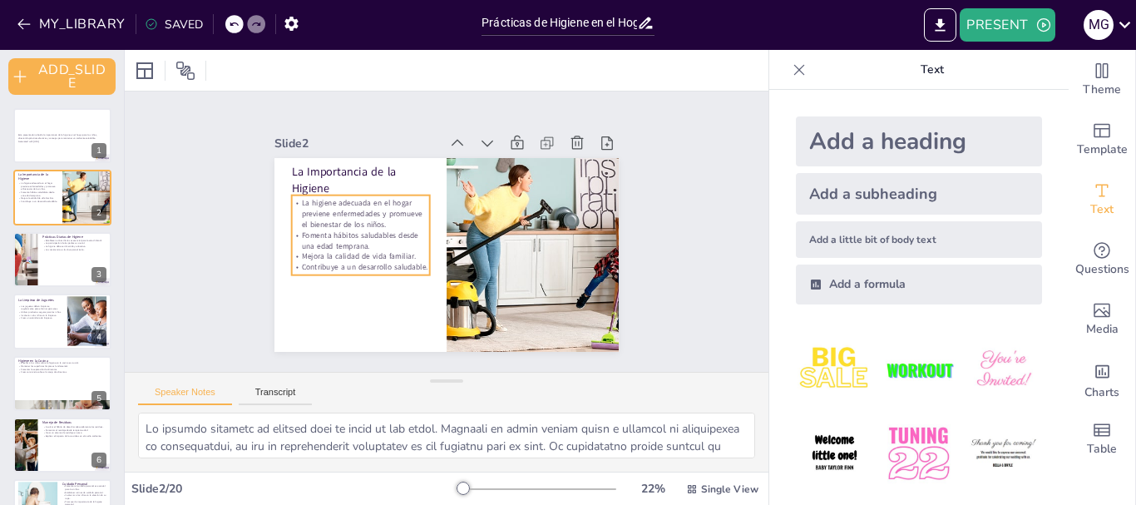
checkbox input "true"
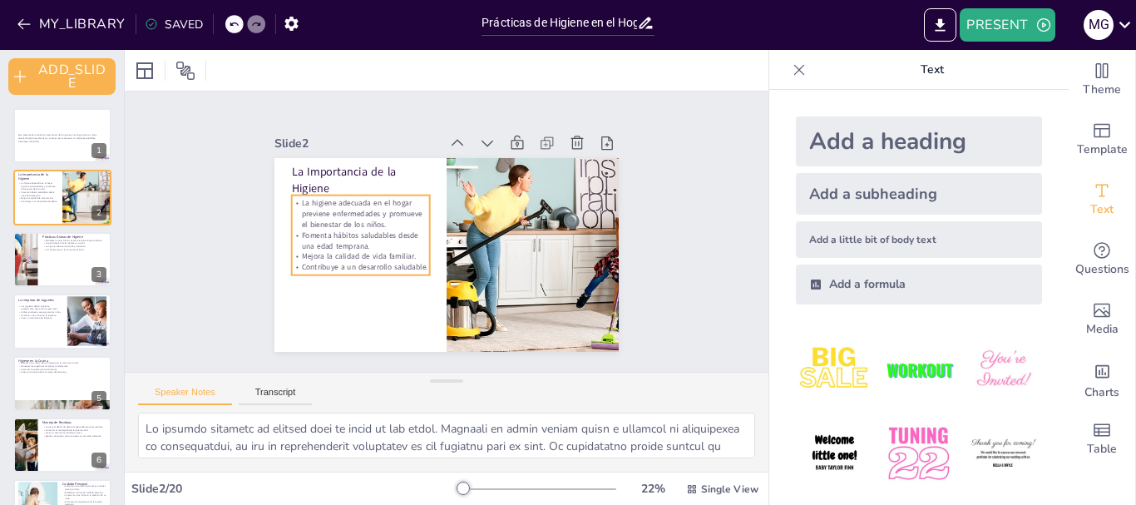
checkbox input "true"
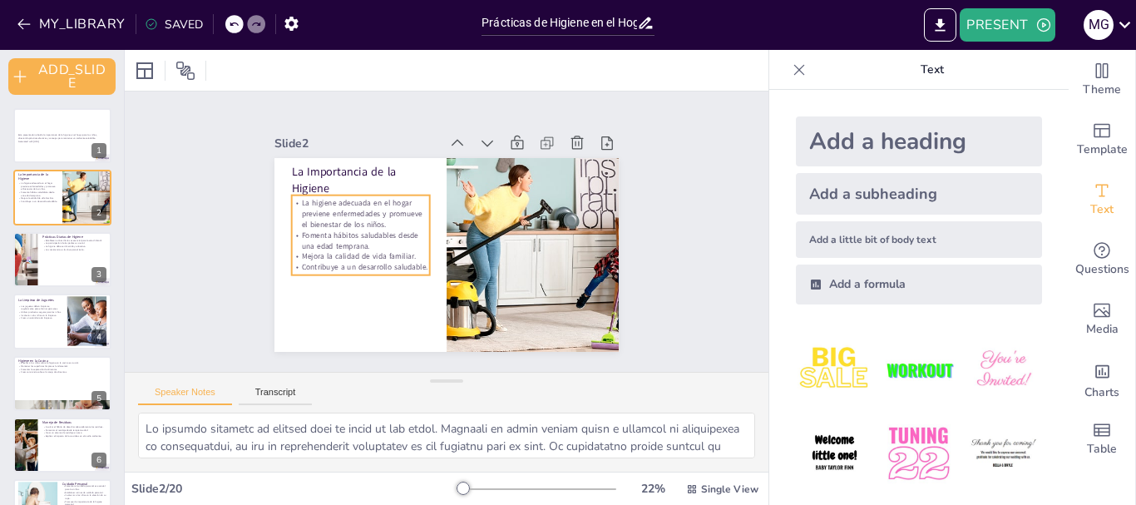
checkbox input "true"
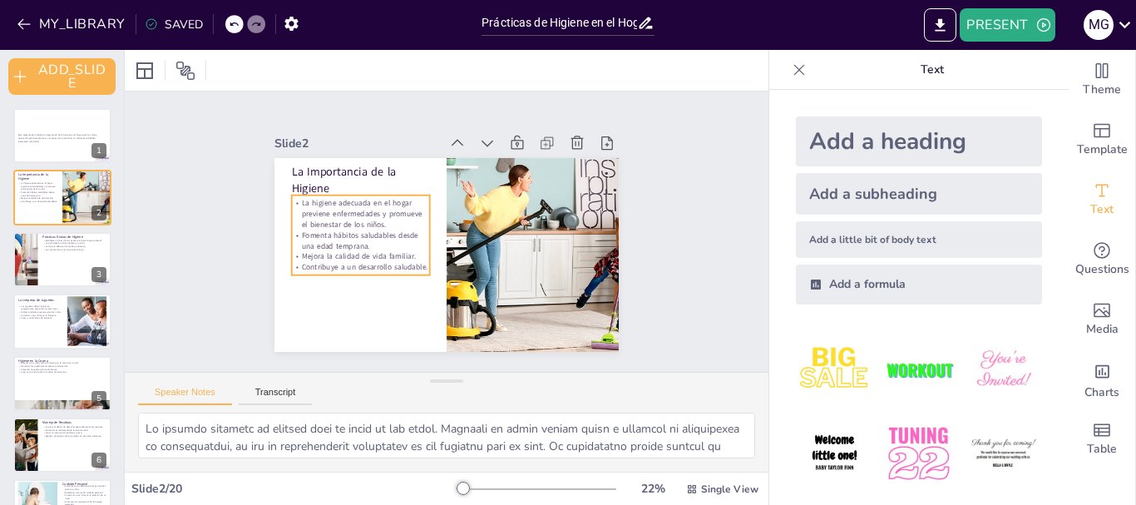
checkbox input "true"
click at [402, 251] on p "Mejora la calidad de vida familiar." at bounding box center [361, 256] width 138 height 11
checkbox input "true"
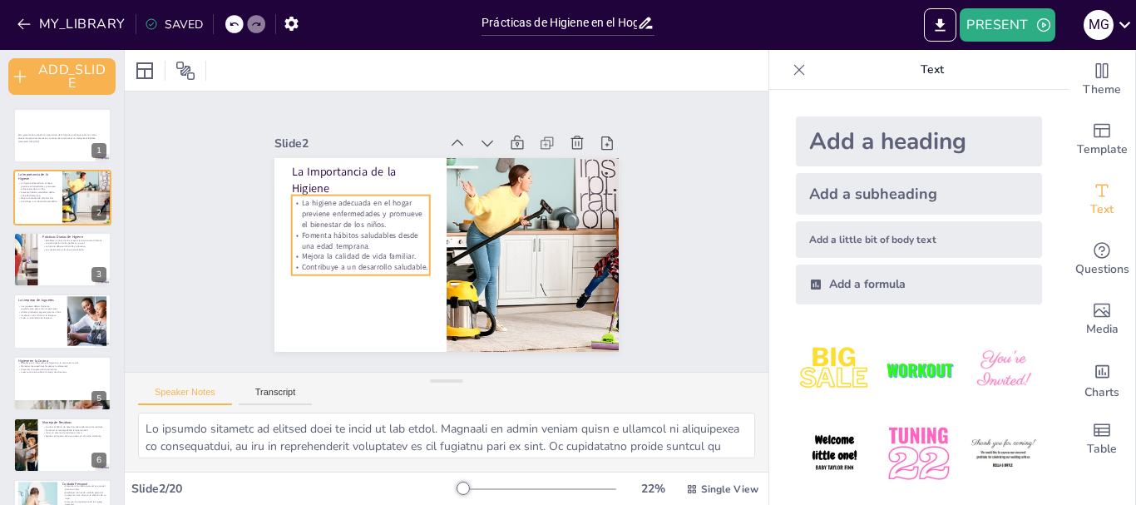
checkbox input "true"
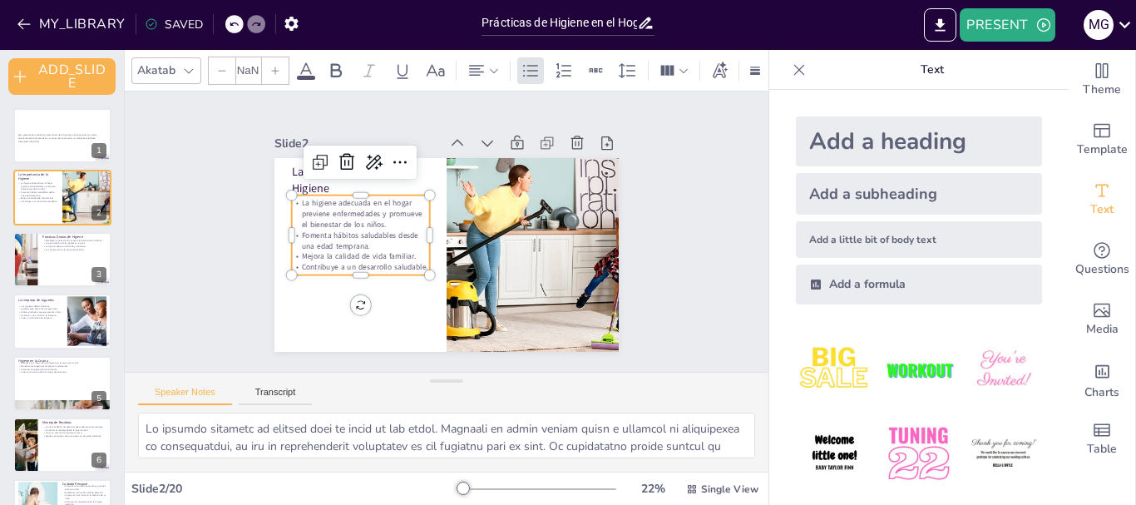
checkbox input "true"
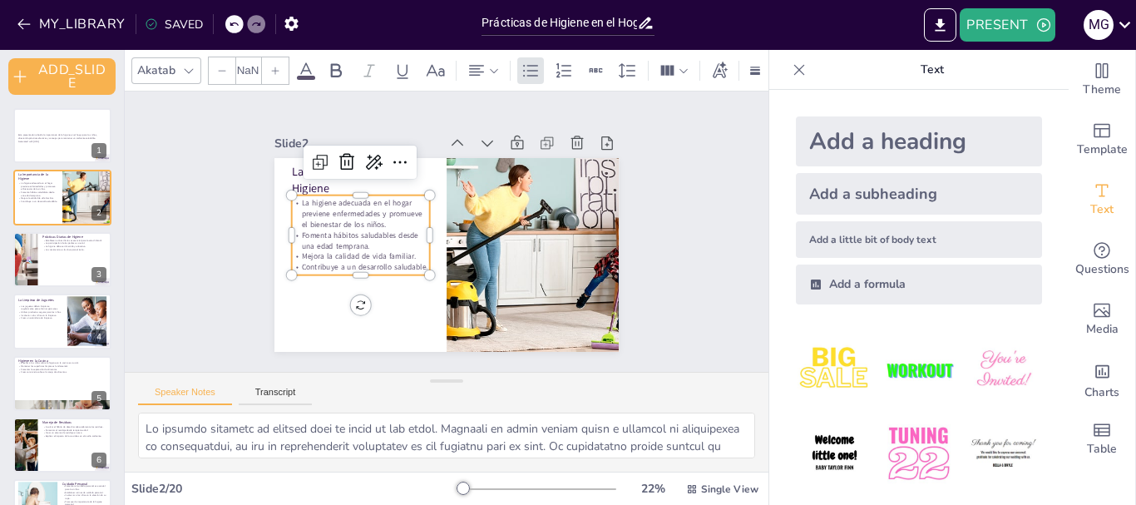
type input "32"
checkbox input "true"
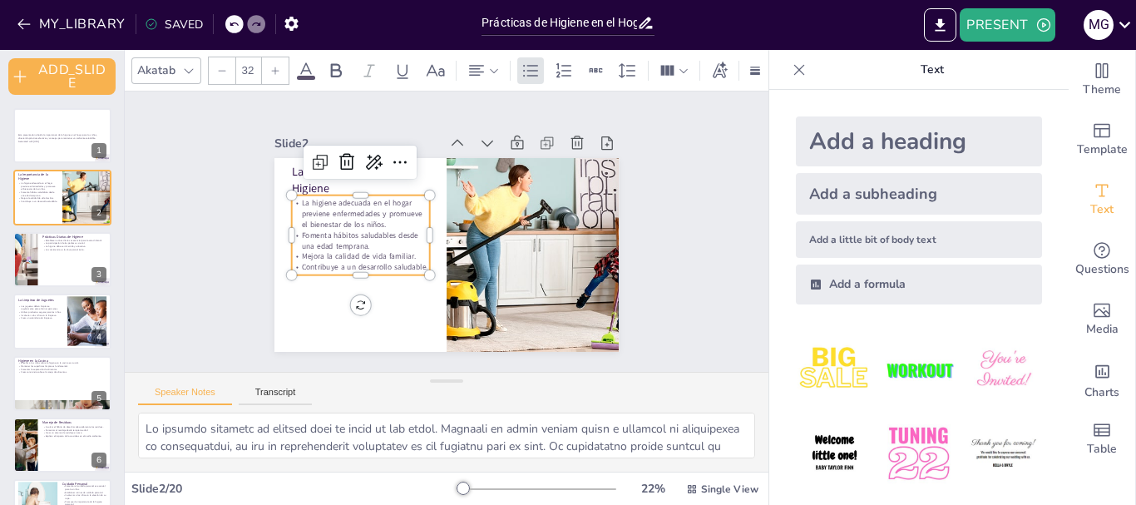
checkbox input "true"
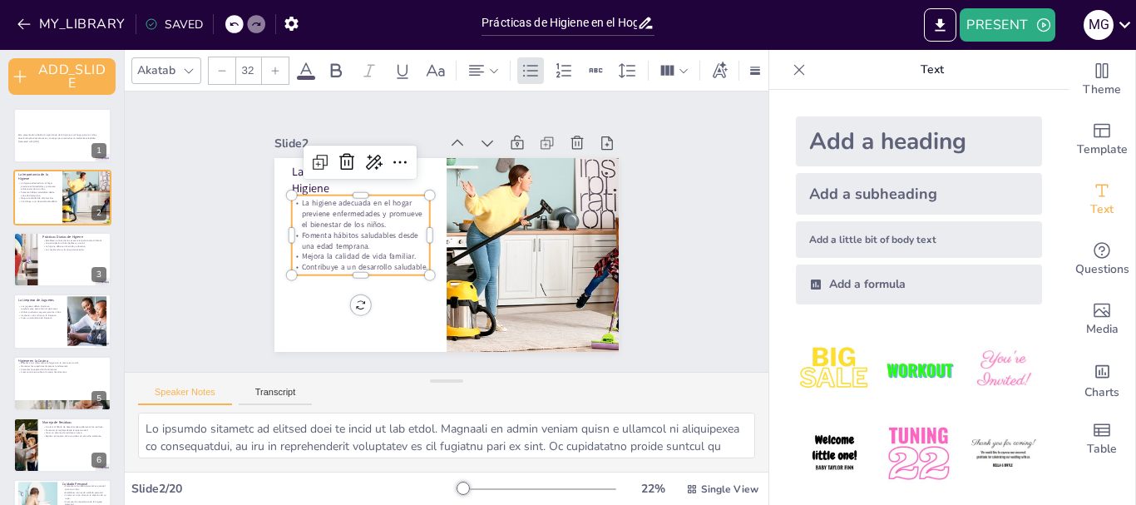
checkbox input "true"
click at [358, 235] on p "Fomenta hábitos saludables desde una edad temprana." at bounding box center [361, 241] width 138 height 22
checkbox input "true"
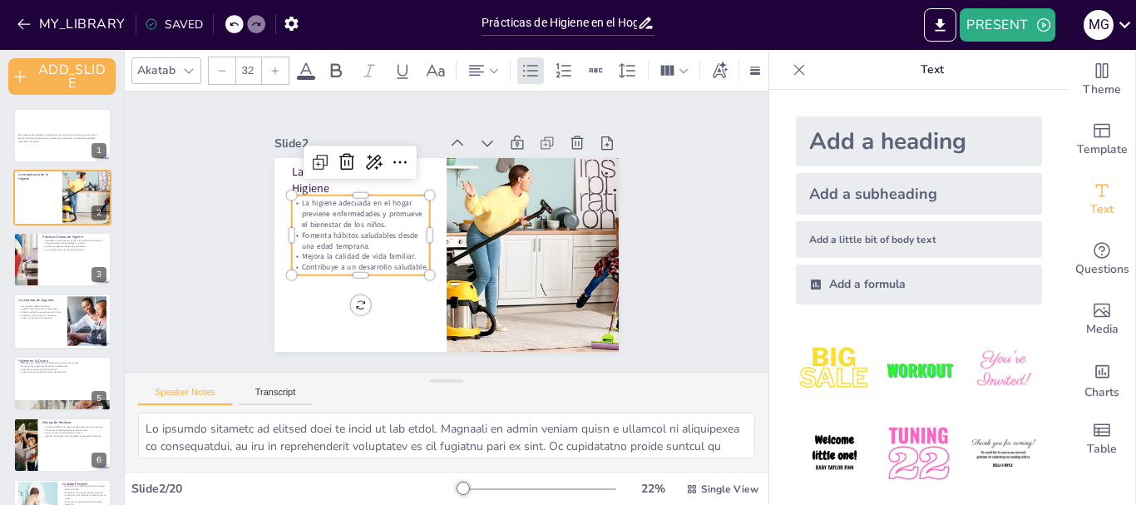
checkbox input "true"
click at [358, 235] on p "Fomenta hábitos saludables desde una edad temprana." at bounding box center [361, 241] width 138 height 22
click at [359, 236] on p "Fomenta hábitos saludables desde una edad temprana." at bounding box center [359, 232] width 139 height 36
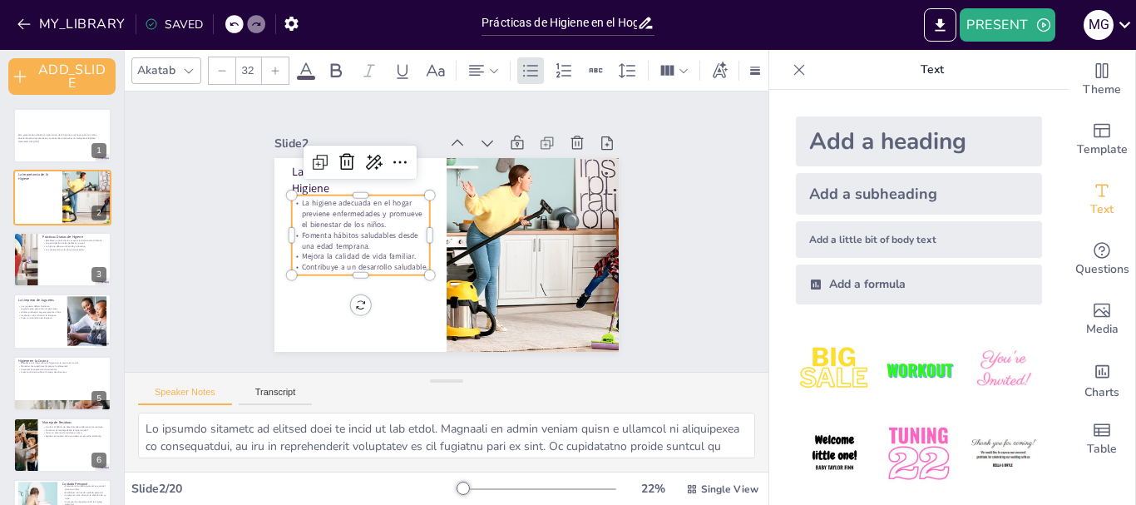
click at [359, 236] on p "Fomenta hábitos saludables desde una edad temprana." at bounding box center [359, 232] width 139 height 36
click at [359, 236] on p "Fomenta hábitos saludables desde una edad temprana." at bounding box center [361, 241] width 138 height 22
checkbox input "true"
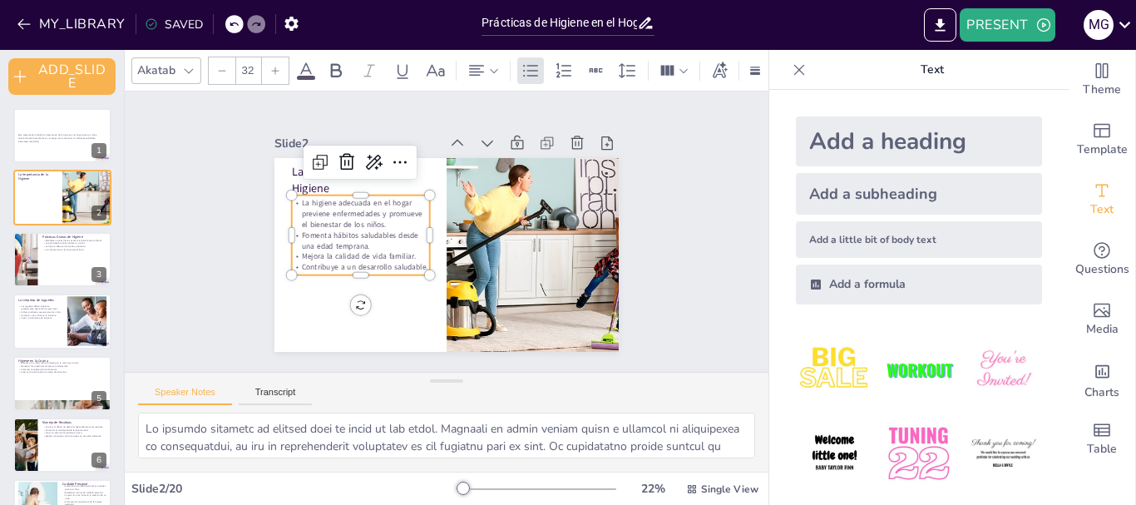
checkbox input "true"
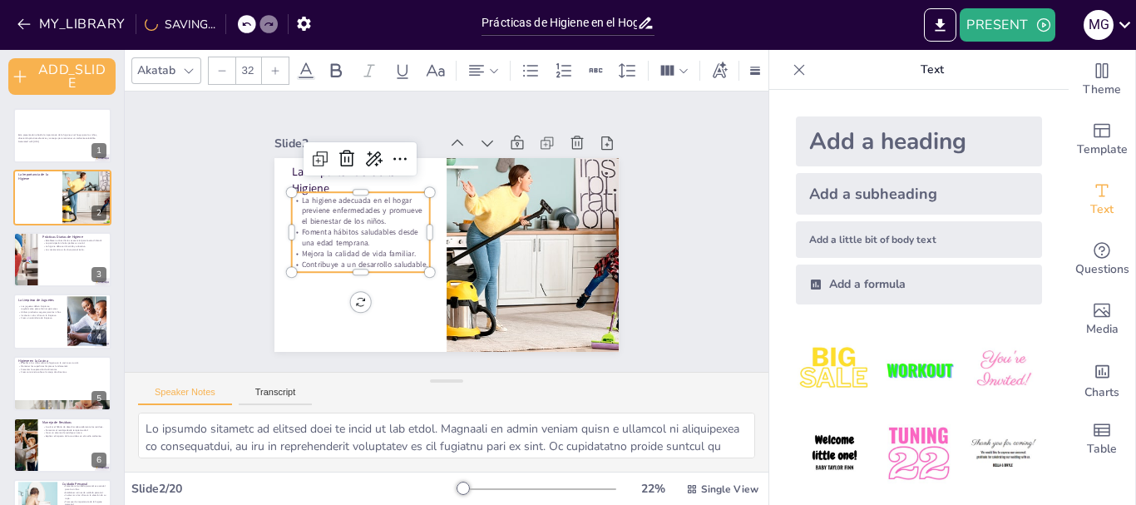
checkbox input "true"
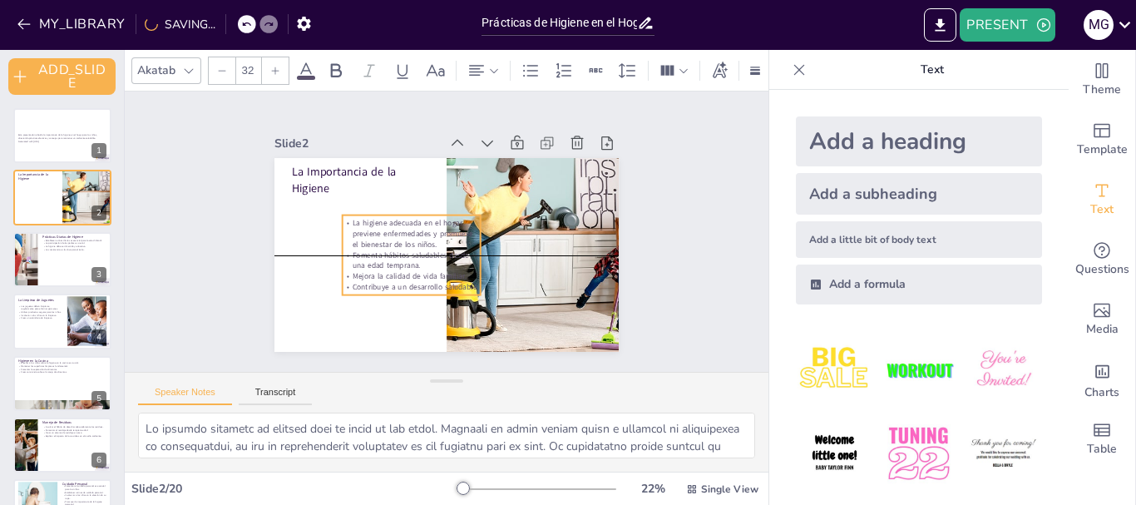
checkbox input "true"
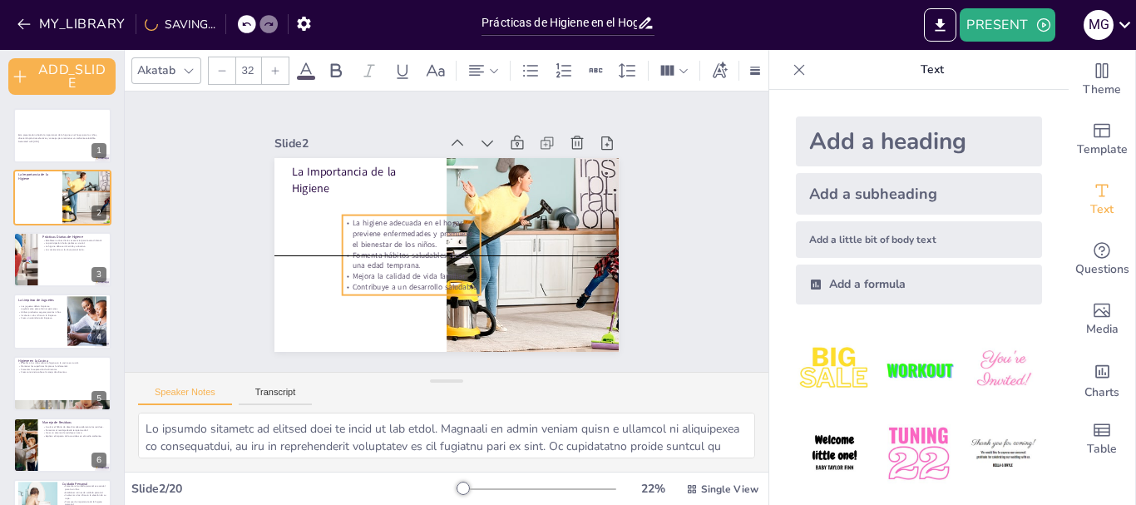
checkbox input "true"
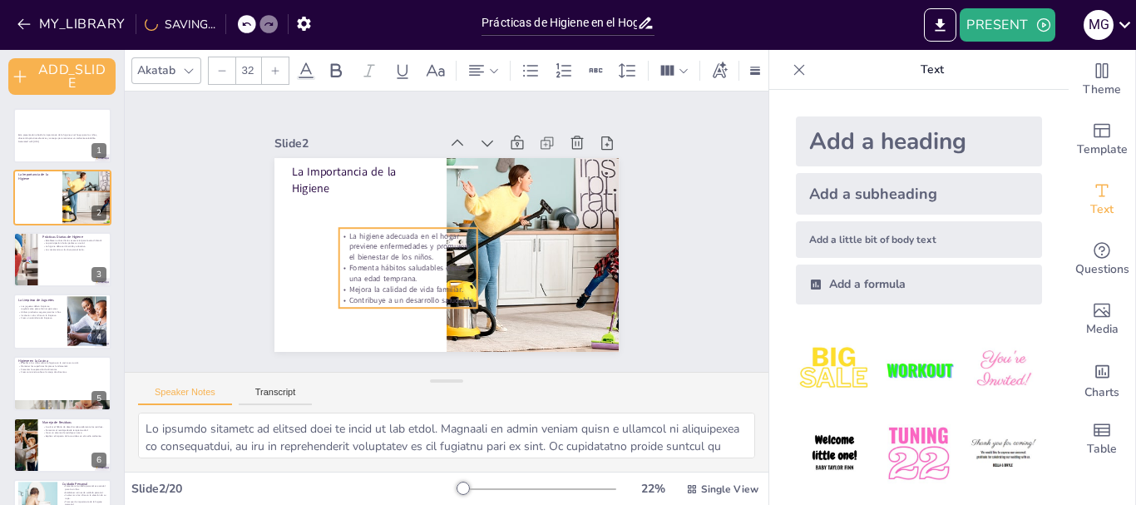
drag, startPoint x: 287, startPoint y: 195, endPoint x: 301, endPoint y: 221, distance: 30.1
click at [339, 230] on p "La higiene adecuada en el hogar previene enfermedades y promueve el bienestar d…" at bounding box center [408, 246] width 138 height 32
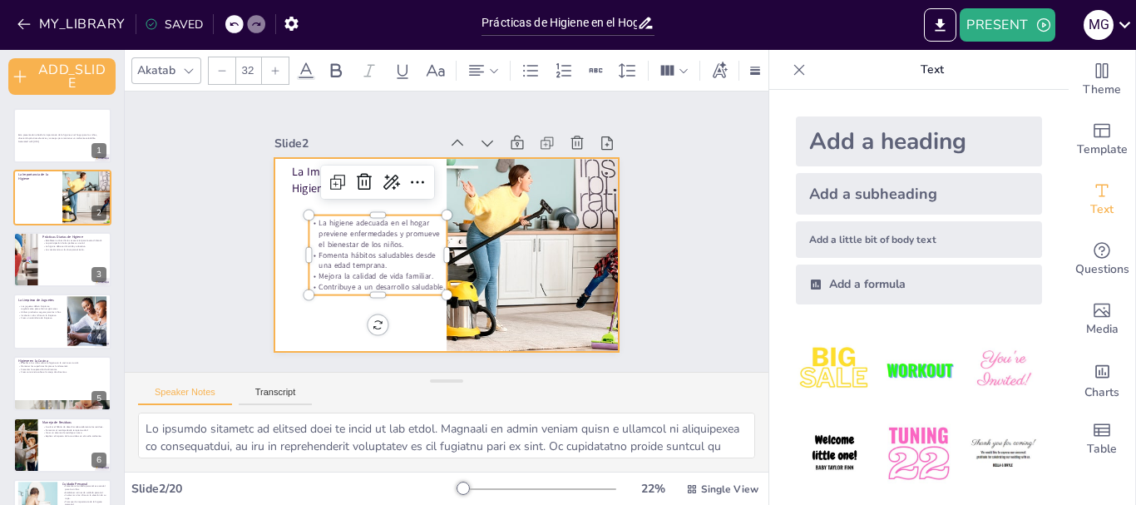
click at [305, 313] on div at bounding box center [446, 255] width 344 height 194
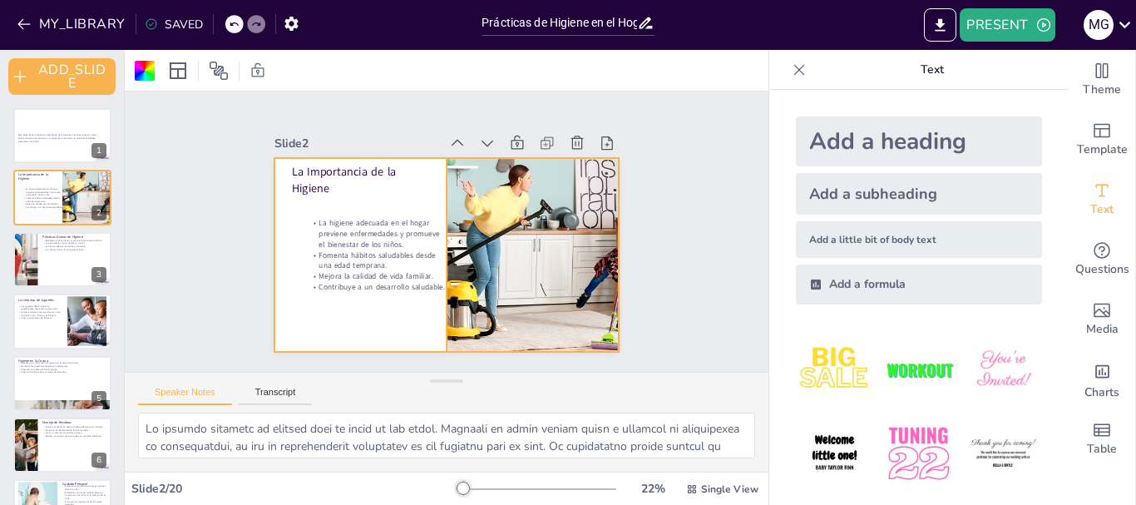
click at [512, 242] on div at bounding box center [533, 255] width 382 height 194
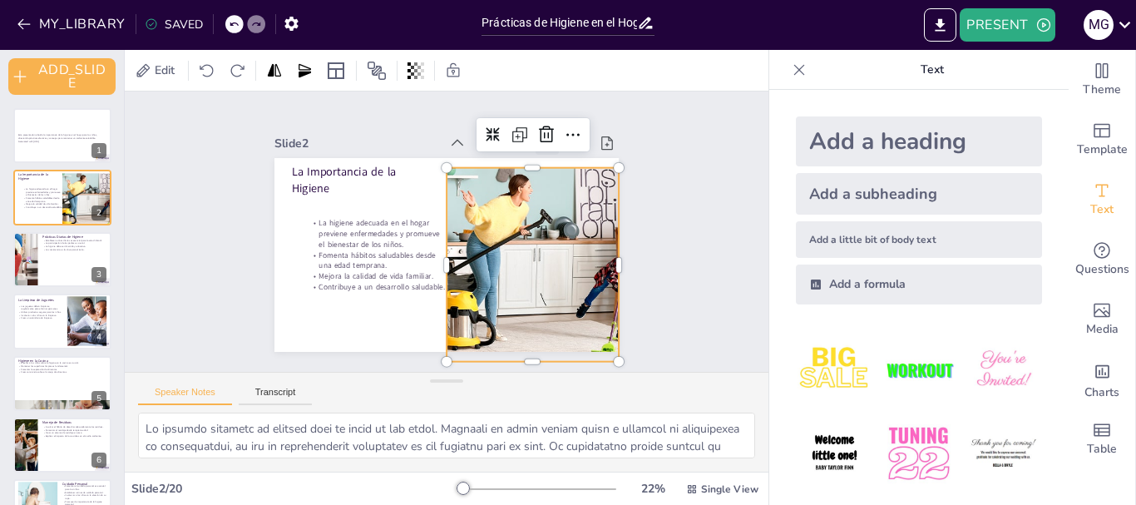
click at [552, 146] on icon at bounding box center [563, 157] width 23 height 23
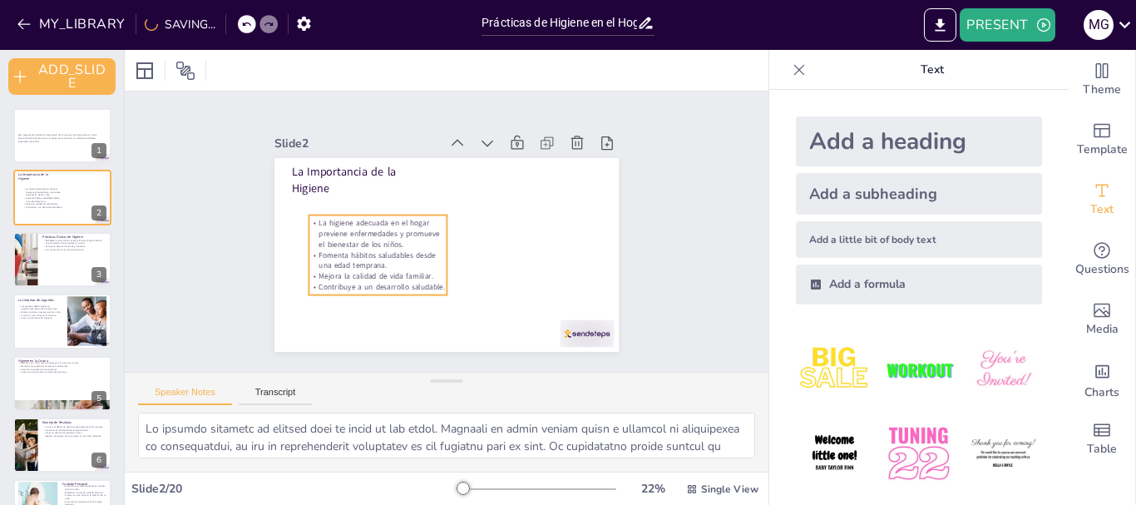
click at [425, 276] on p "Contribuye a un desarrollo saludable." at bounding box center [373, 279] width 138 height 25
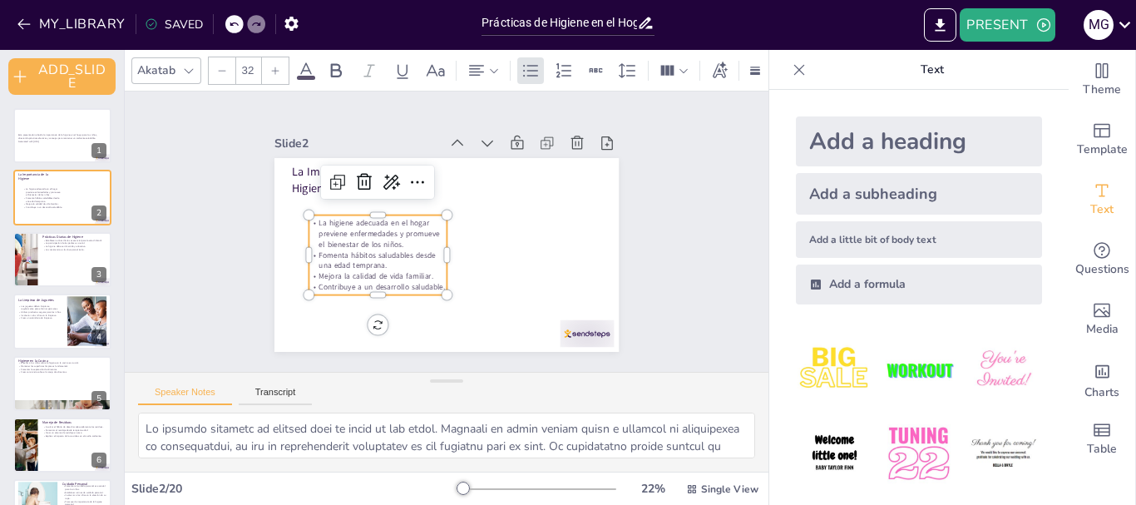
click at [327, 219] on p "La higiene adecuada en el hogar previene enfermedades y promueve el bienestar d…" at bounding box center [378, 233] width 138 height 32
click at [327, 219] on p "La higiene adecuada en el hogar previene enfermedades y promueve el bienestar d…" at bounding box center [378, 226] width 141 height 47
click at [308, 216] on p "La higiene adecuada en el hogar previene enfermedades y promueve el bienestar d…" at bounding box center [378, 226] width 141 height 47
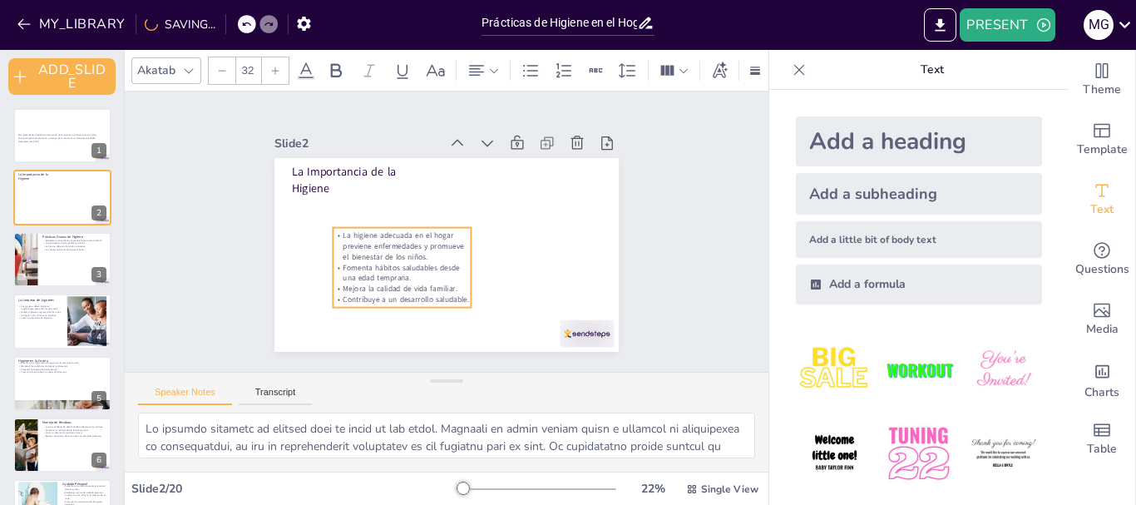
drag, startPoint x: 306, startPoint y: 216, endPoint x: 330, endPoint y: 229, distance: 27.2
click at [333, 230] on p "La higiene adecuada en el hogar previene enfermedades y promueve el bienestar d…" at bounding box center [402, 246] width 138 height 32
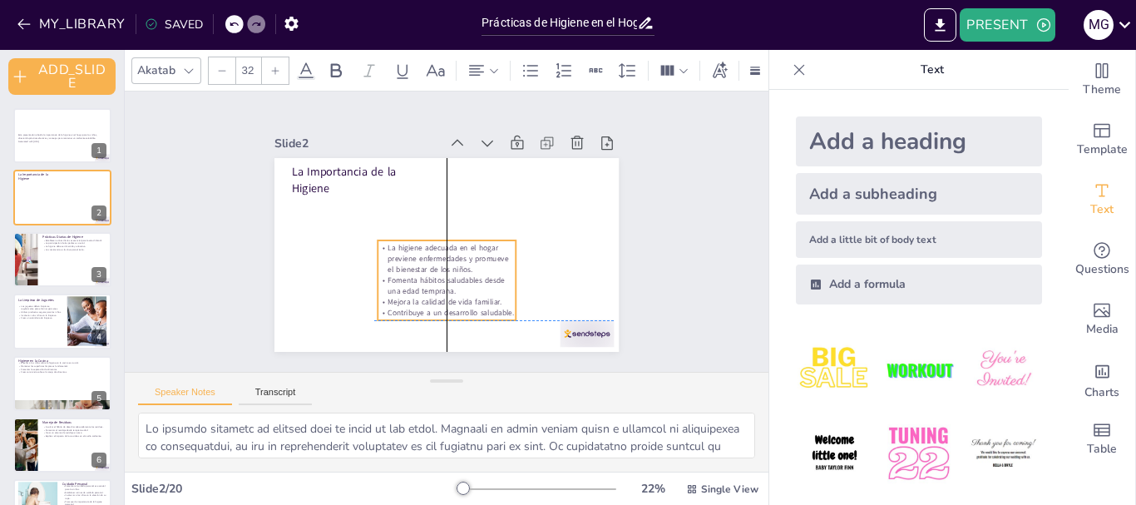
drag, startPoint x: 329, startPoint y: 230, endPoint x: 363, endPoint y: 232, distance: 33.3
click at [357, 232] on div "La Importancia de la Higiene La higiene adecuada en el hogar previene enfermeda…" at bounding box center [446, 255] width 344 height 194
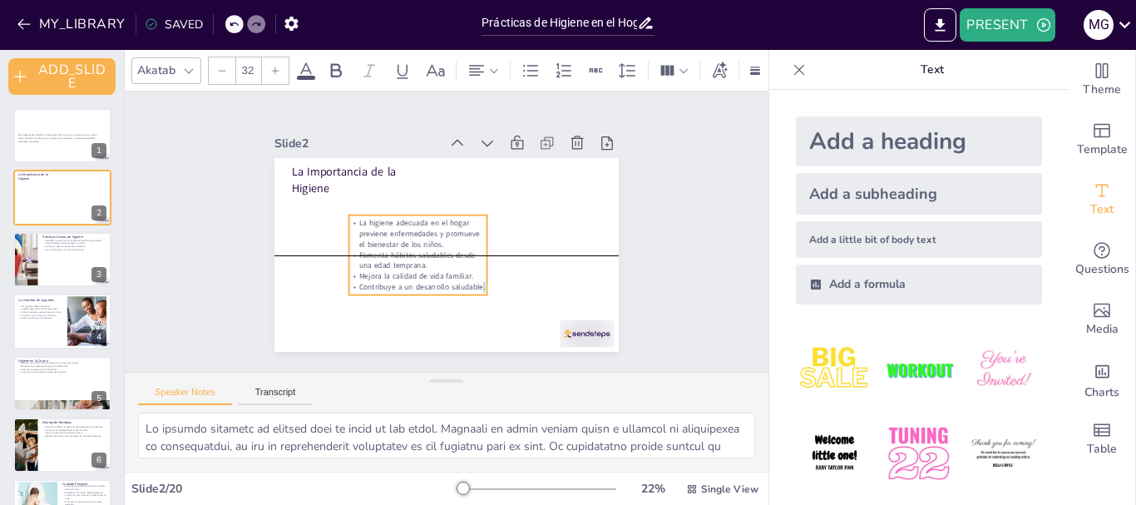
drag, startPoint x: 482, startPoint y: 294, endPoint x: 448, endPoint y: 264, distance: 44.2
click at [482, 284] on p "Contribuye a un desarrollo saludable." at bounding box center [417, 287] width 138 height 11
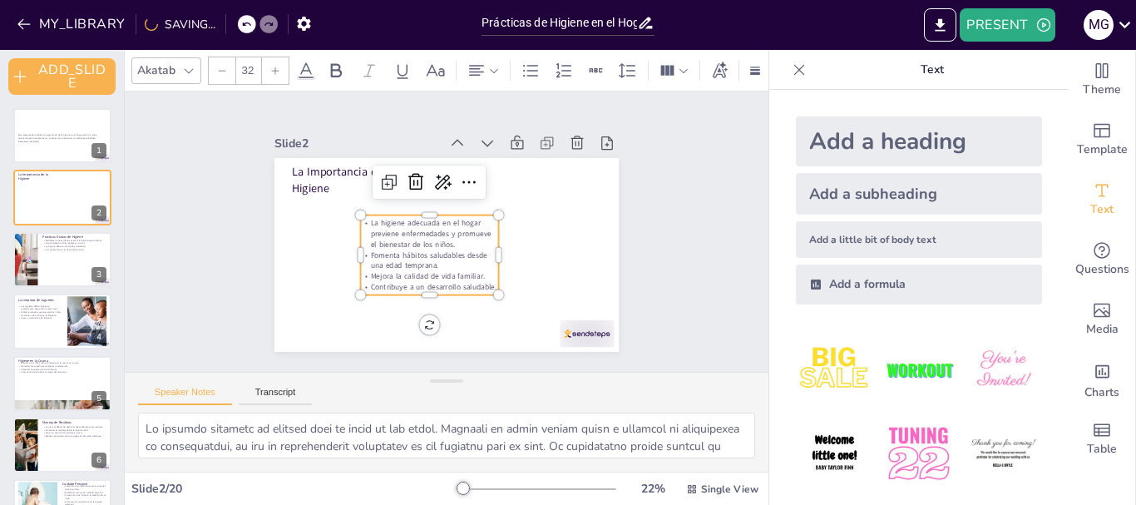
click at [381, 217] on p "La higiene adecuada en el hogar previene enfermedades y promueve el bienestar d…" at bounding box center [429, 233] width 138 height 32
click at [382, 217] on p "La higiene adecuada en el hogar previene enfermedades y promueve el bienestar d…" at bounding box center [429, 233] width 138 height 32
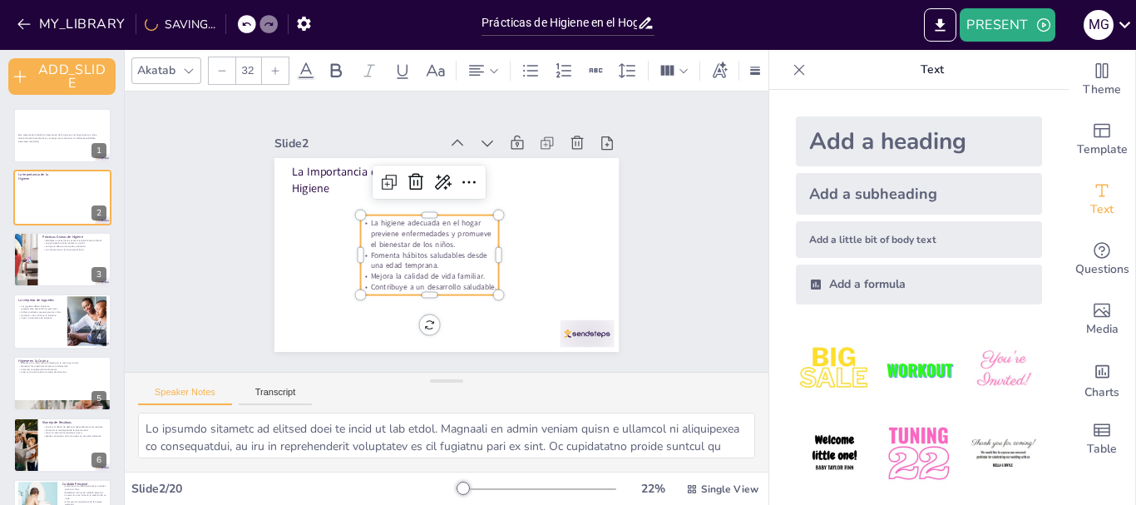
click at [382, 217] on p "La higiene adecuada en el hogar previene enfermedades y promueve el bienestar d…" at bounding box center [429, 233] width 138 height 32
click at [386, 423] on textarea at bounding box center [446, 436] width 617 height 46
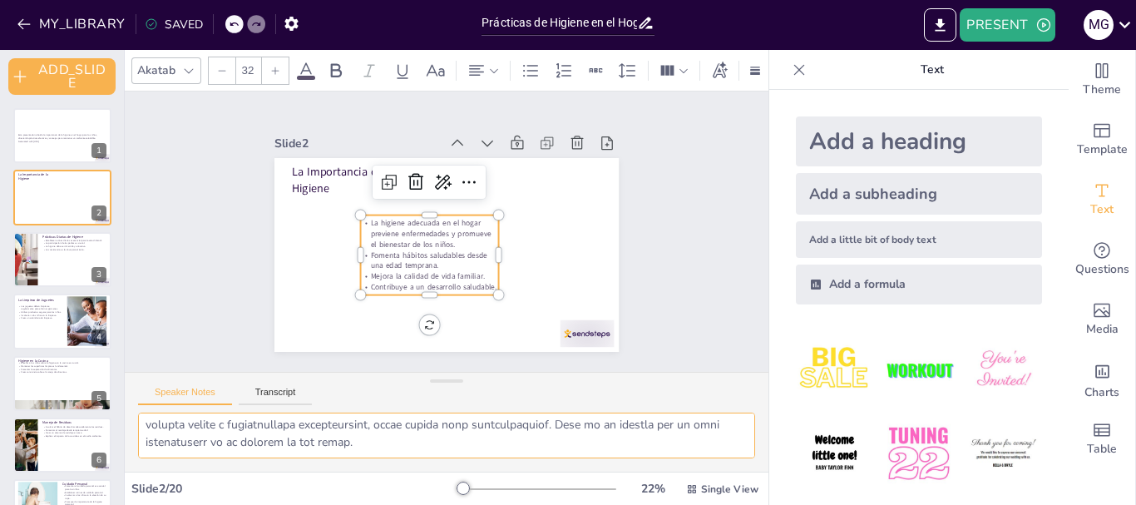
scroll to position [196, 0]
click at [282, 389] on button "Transcript" at bounding box center [276, 396] width 74 height 18
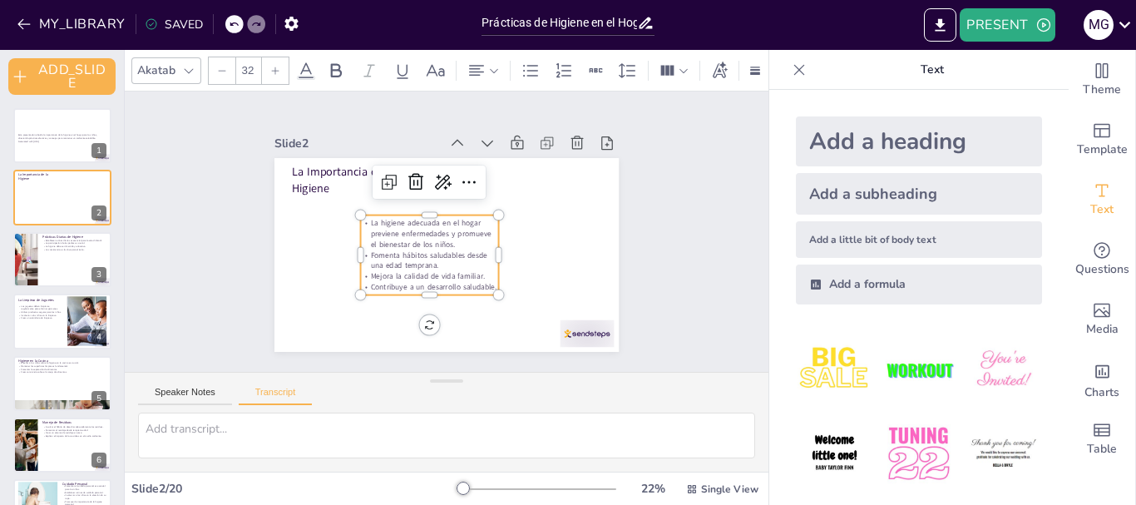
click at [395, 235] on p "La higiene adecuada en el hogar previene enfermedades y promueve el bienestar d…" at bounding box center [429, 233] width 138 height 32
click at [395, 235] on p "La higiene adecuada en el hogar previene enfermedades y promueve el bienestar d…" at bounding box center [429, 232] width 141 height 47
click at [395, 235] on p "La higiene adecuada en el hogar previene enfermedades y promueve el bienestar d…" at bounding box center [429, 233] width 138 height 32
copy p "La higiene adecuada en el hogar previene enfermedades y promueve el bienestar d…"
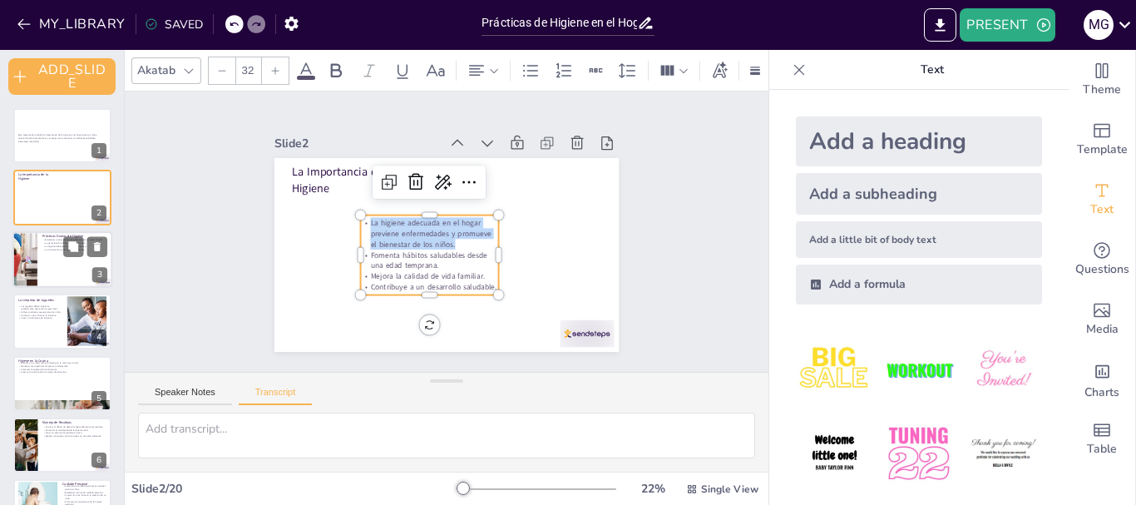
click at [56, 264] on div at bounding box center [62, 259] width 100 height 57
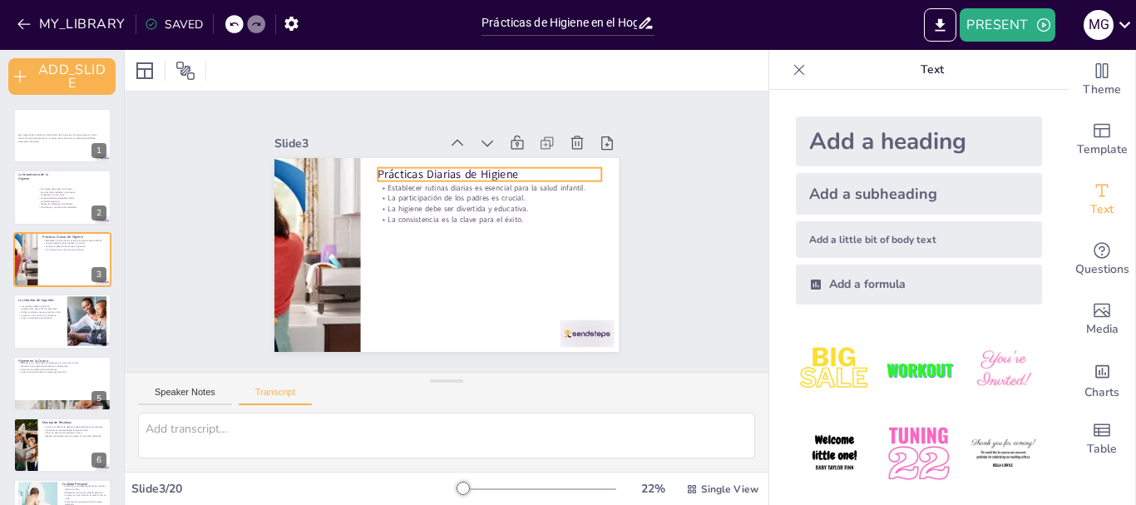
click at [412, 166] on p "Prácticas Diarias de Higiene" at bounding box center [490, 174] width 224 height 16
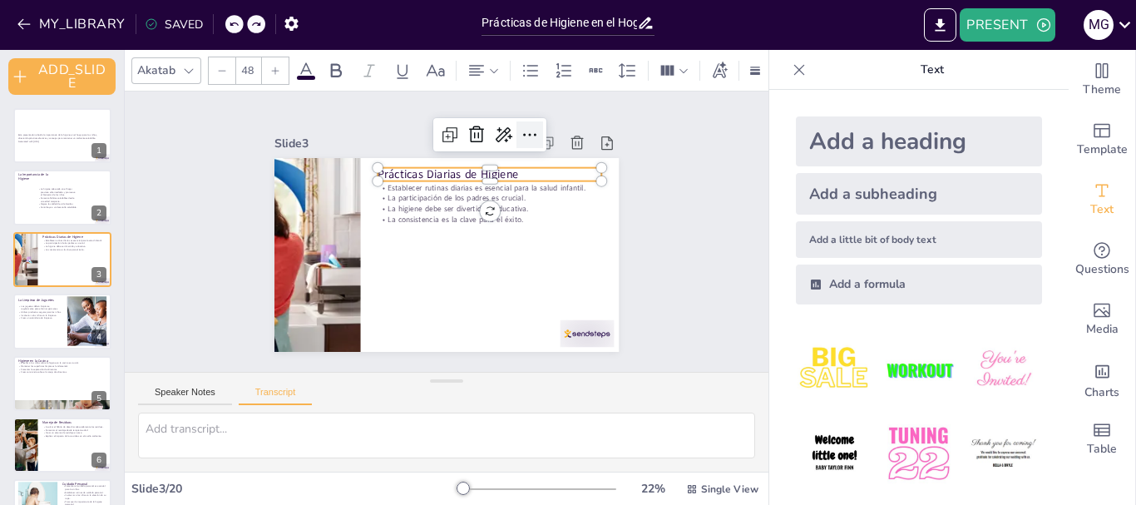
click at [520, 131] on icon at bounding box center [530, 135] width 20 height 20
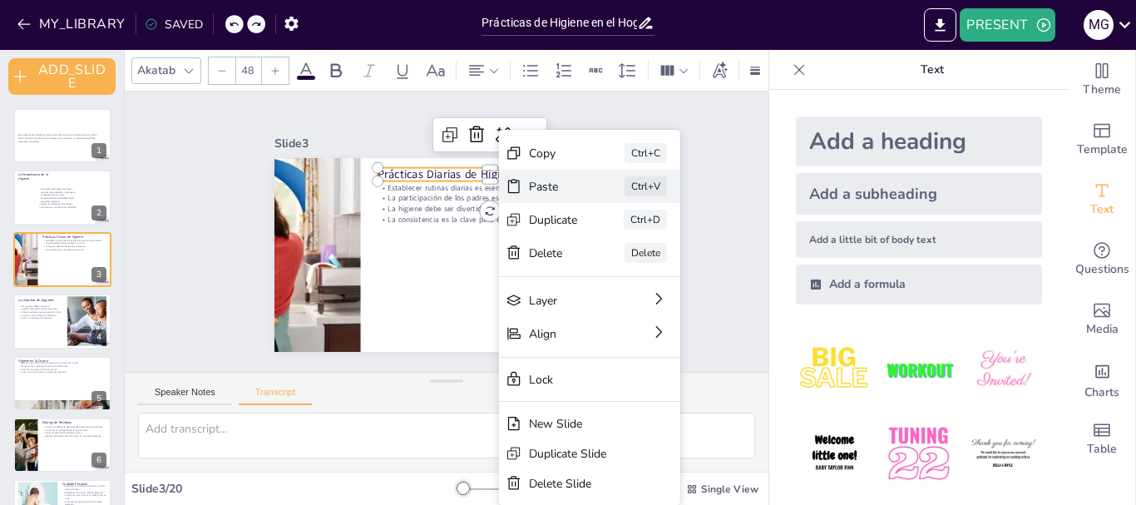
click at [614, 351] on div "Paste" at bounding box center [640, 368] width 52 height 34
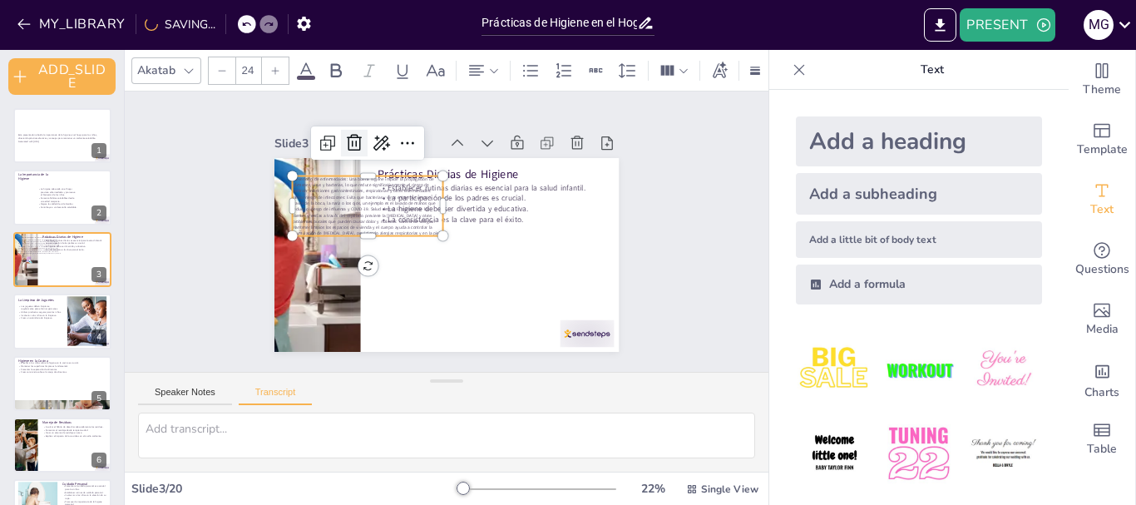
click at [344, 135] on icon at bounding box center [354, 143] width 20 height 20
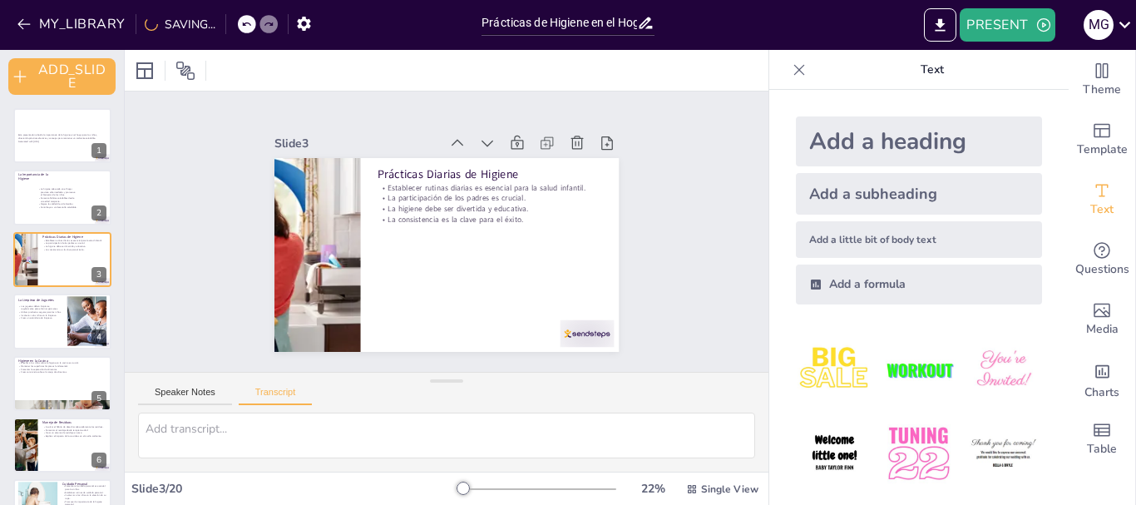
click at [433, 166] on p "Prácticas Diarias de Higiene" at bounding box center [490, 174] width 224 height 16
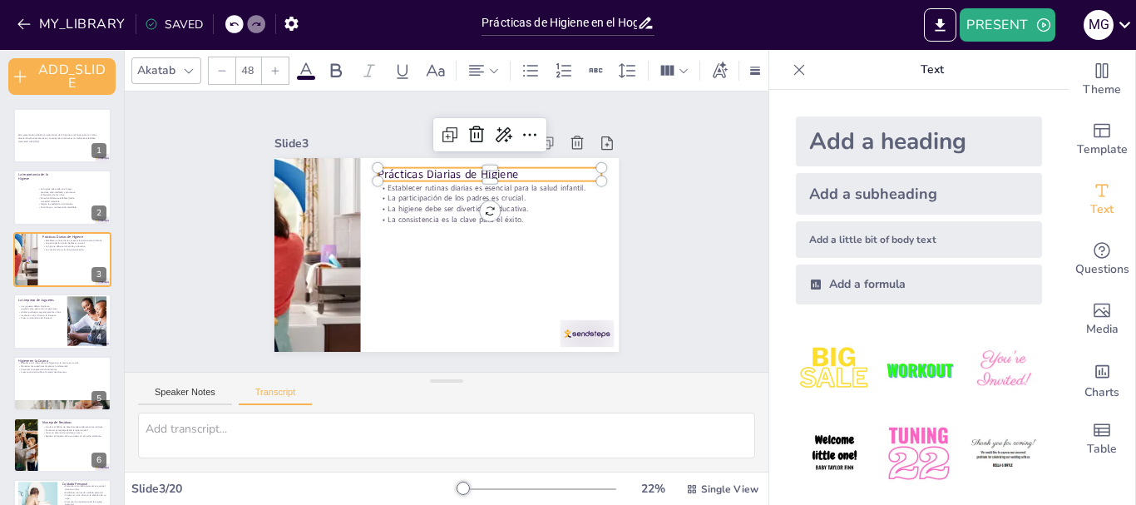
click at [643, 268] on div "Slide 1 Esta presentación aborda la importancia de la higiene en el hogar para …" at bounding box center [446, 231] width 437 height 240
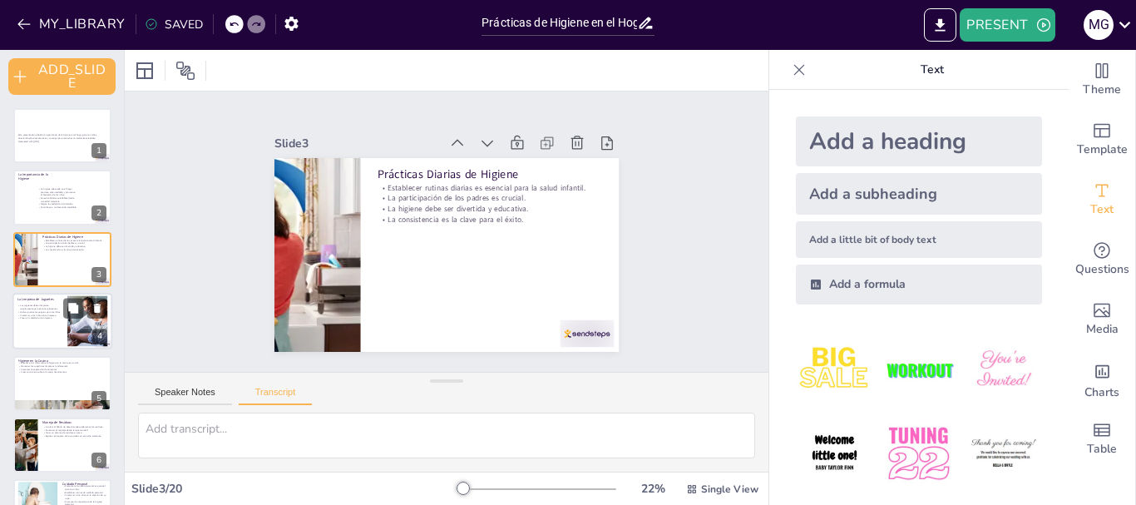
click at [14, 324] on div at bounding box center [62, 321] width 100 height 57
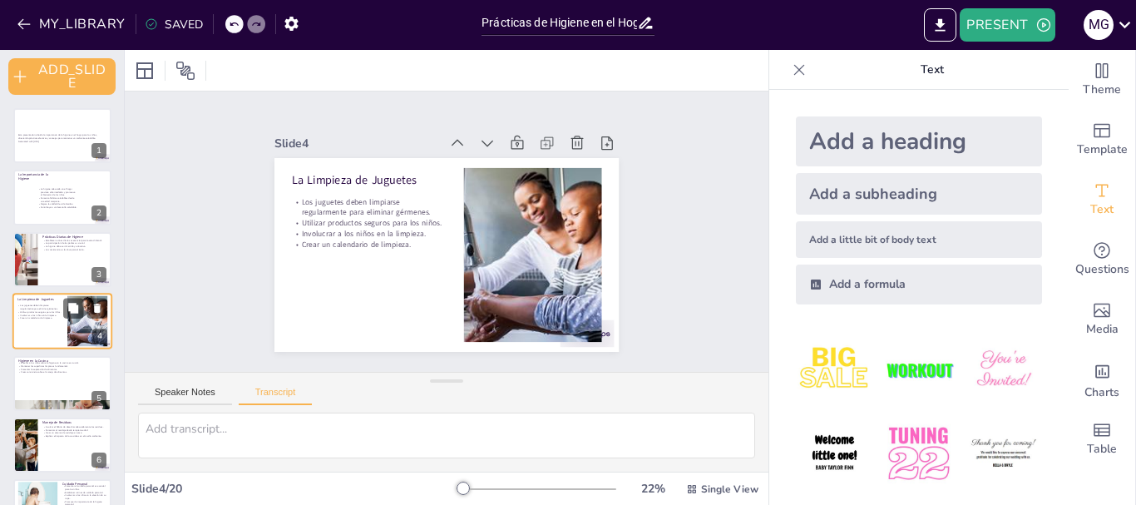
scroll to position [22, 0]
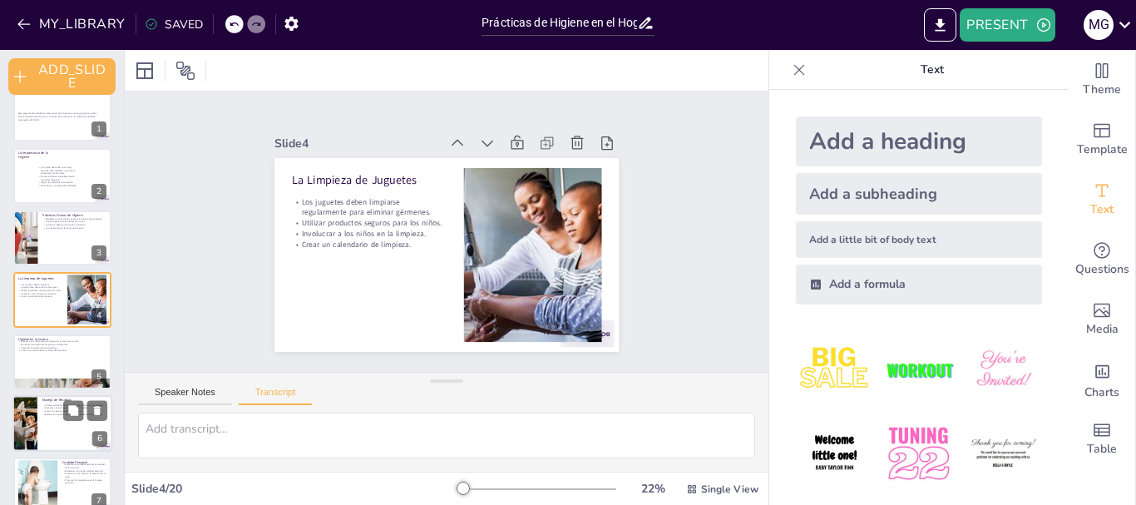
click at [41, 348] on div "Enseñar a los niños sobre la higiene en la cocina es crucial. Mantener las supe…" at bounding box center [62, 345] width 88 height 12
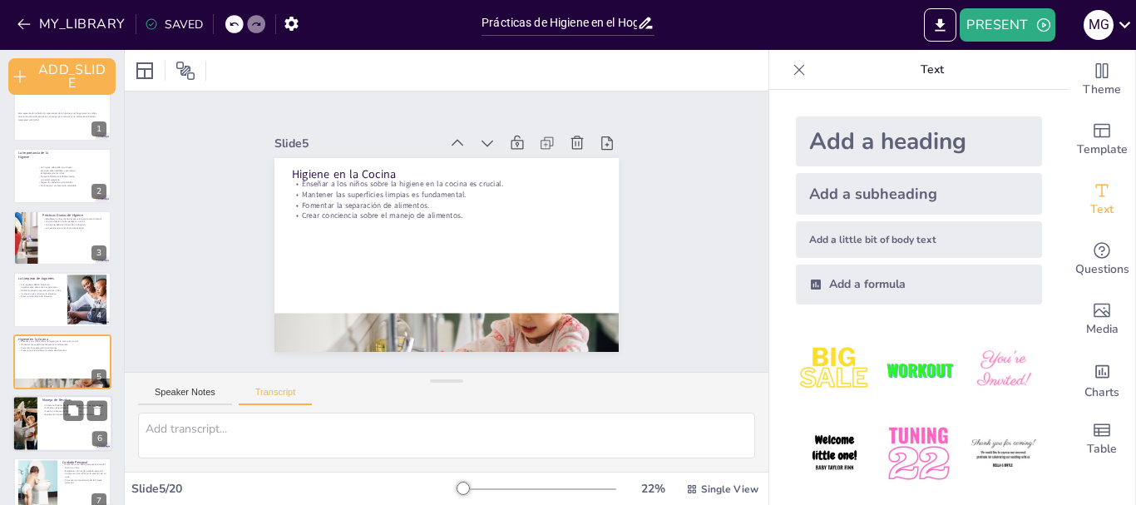
scroll to position [83, 0]
